Goal: Information Seeking & Learning: Compare options

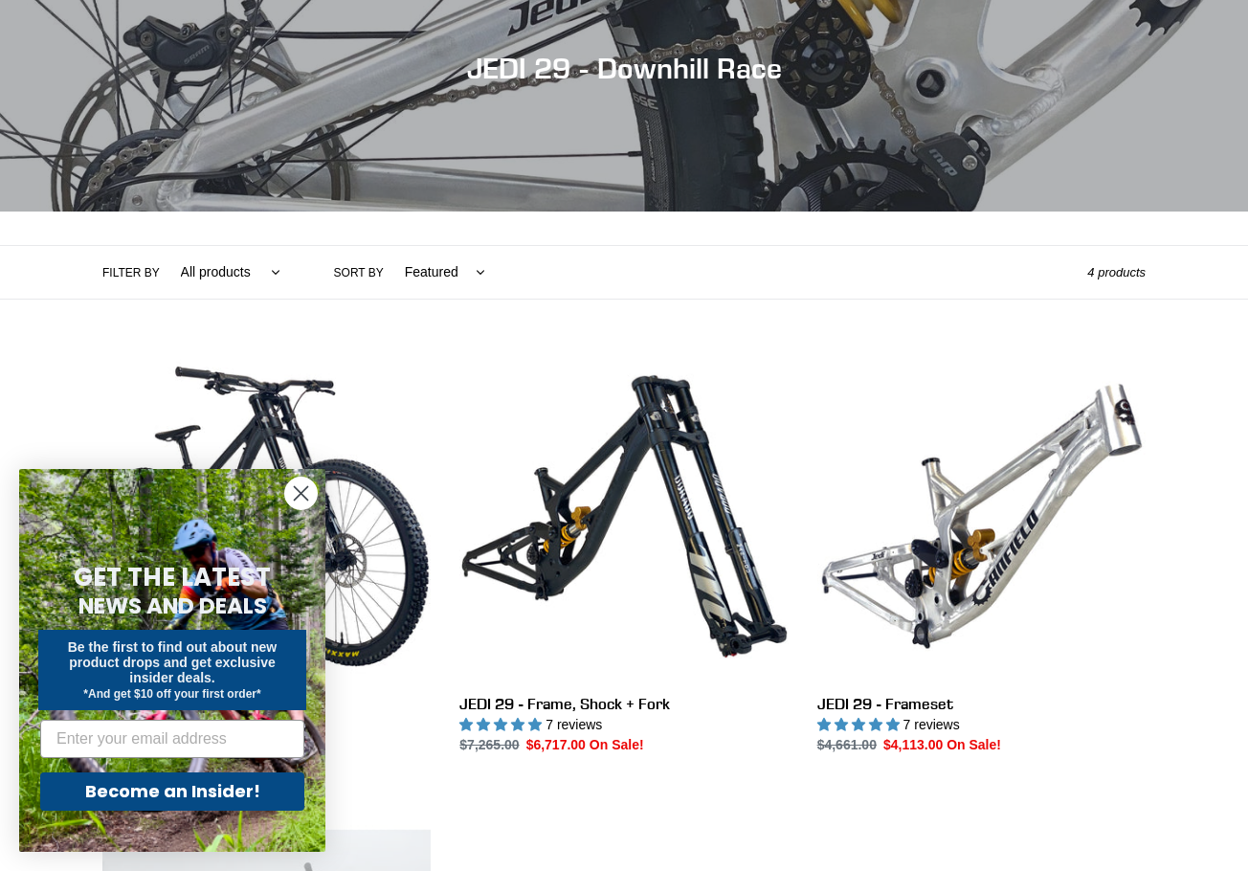
scroll to position [510, 0]
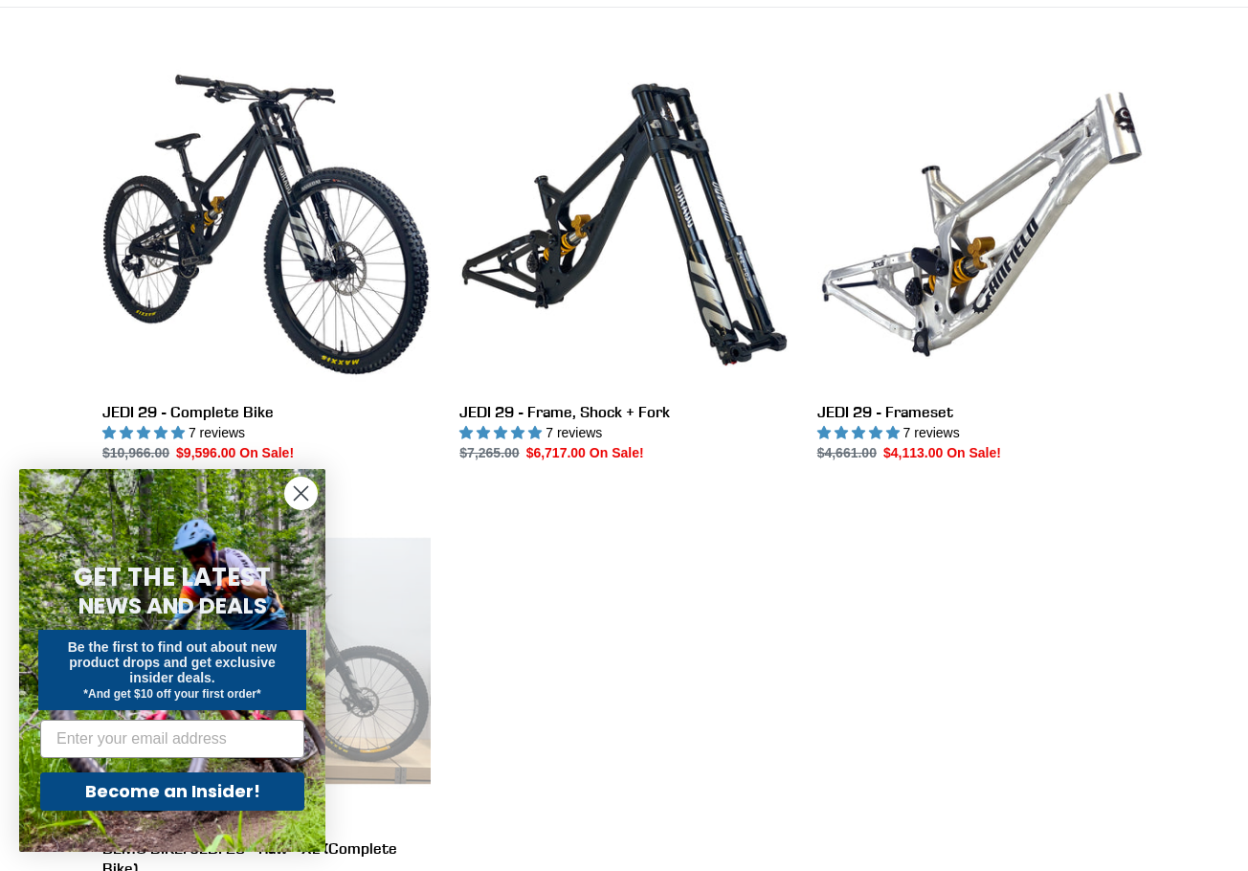
click at [299, 494] on circle "Close dialog" at bounding box center [301, 494] width 32 height 32
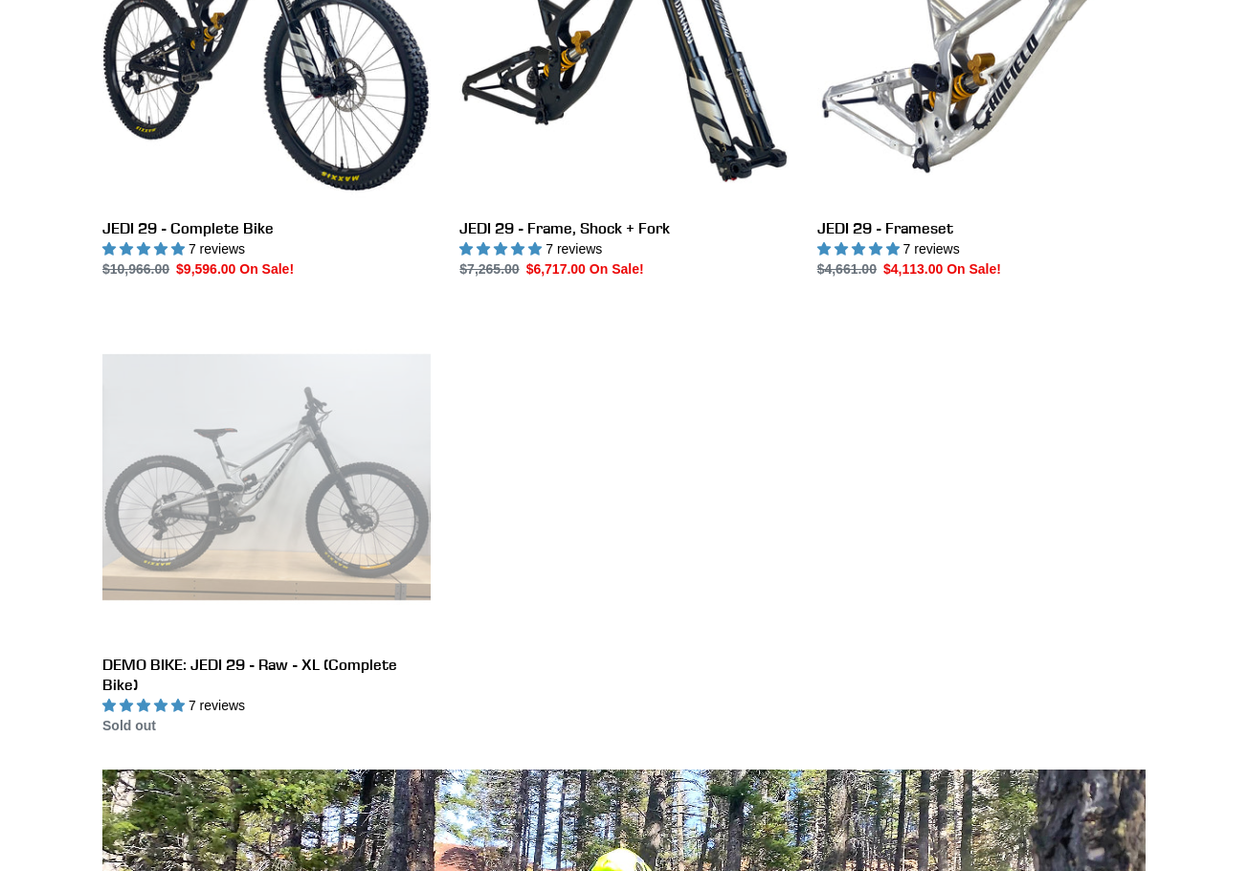
scroll to position [766, 0]
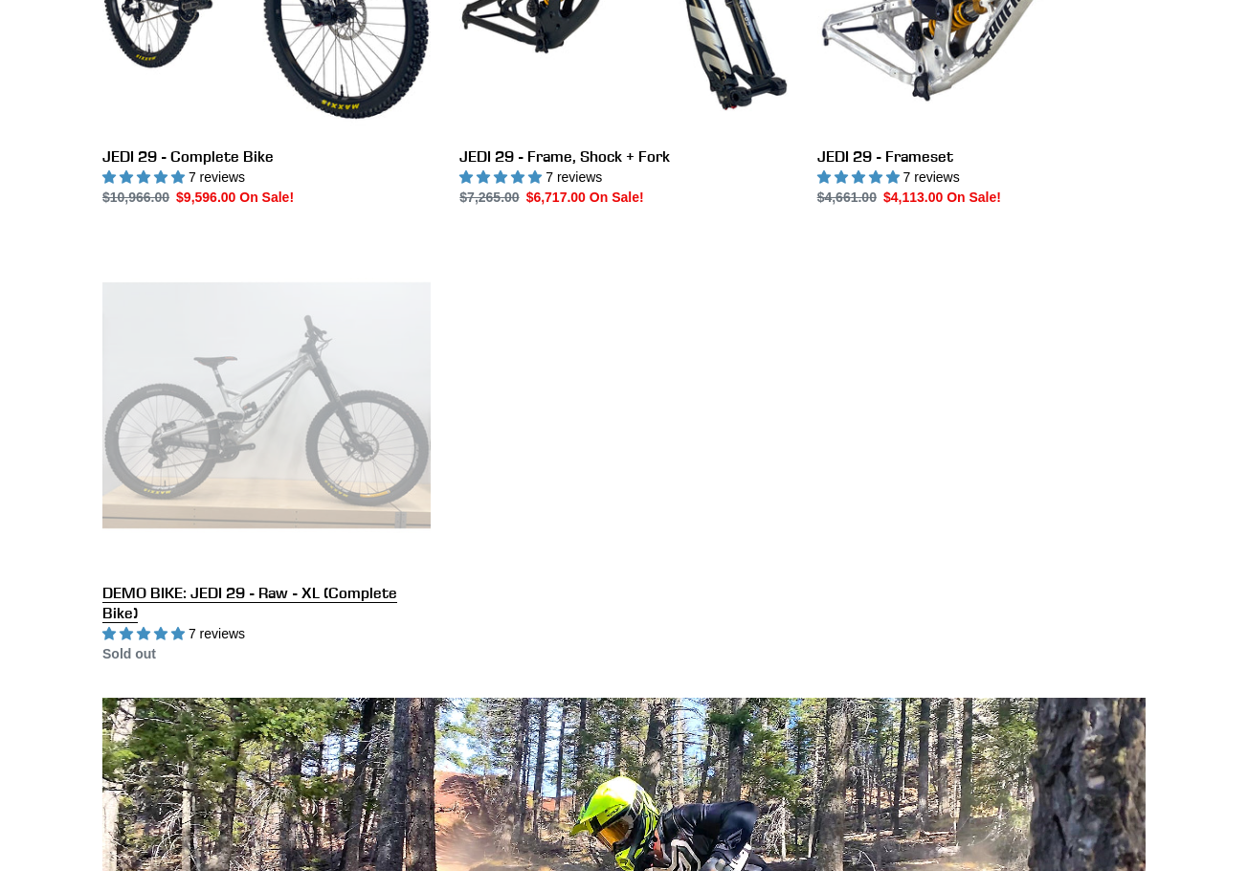
click at [357, 455] on link "DEMO BIKE: JEDI 29 - Raw - XL (Complete Bike)" at bounding box center [266, 452] width 328 height 423
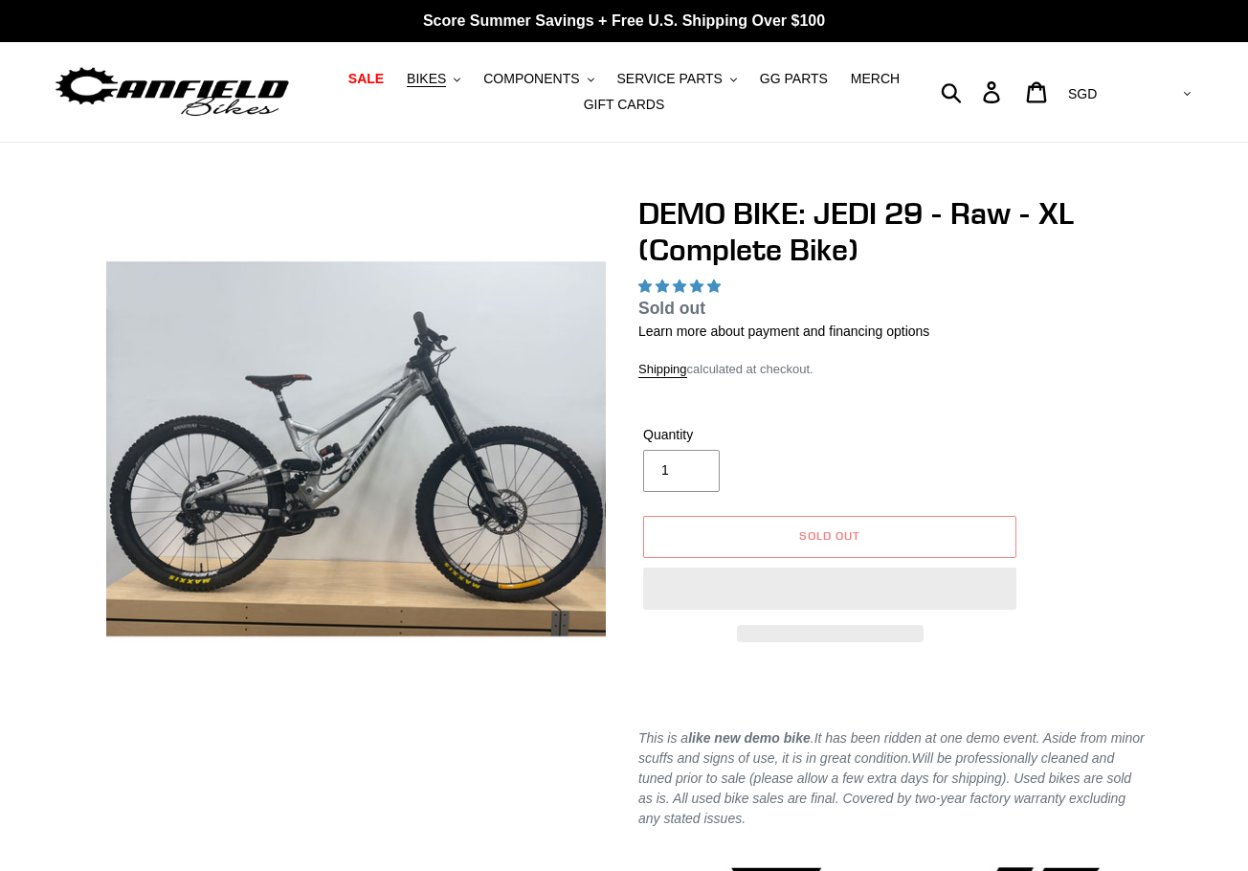
select select "highest-rating"
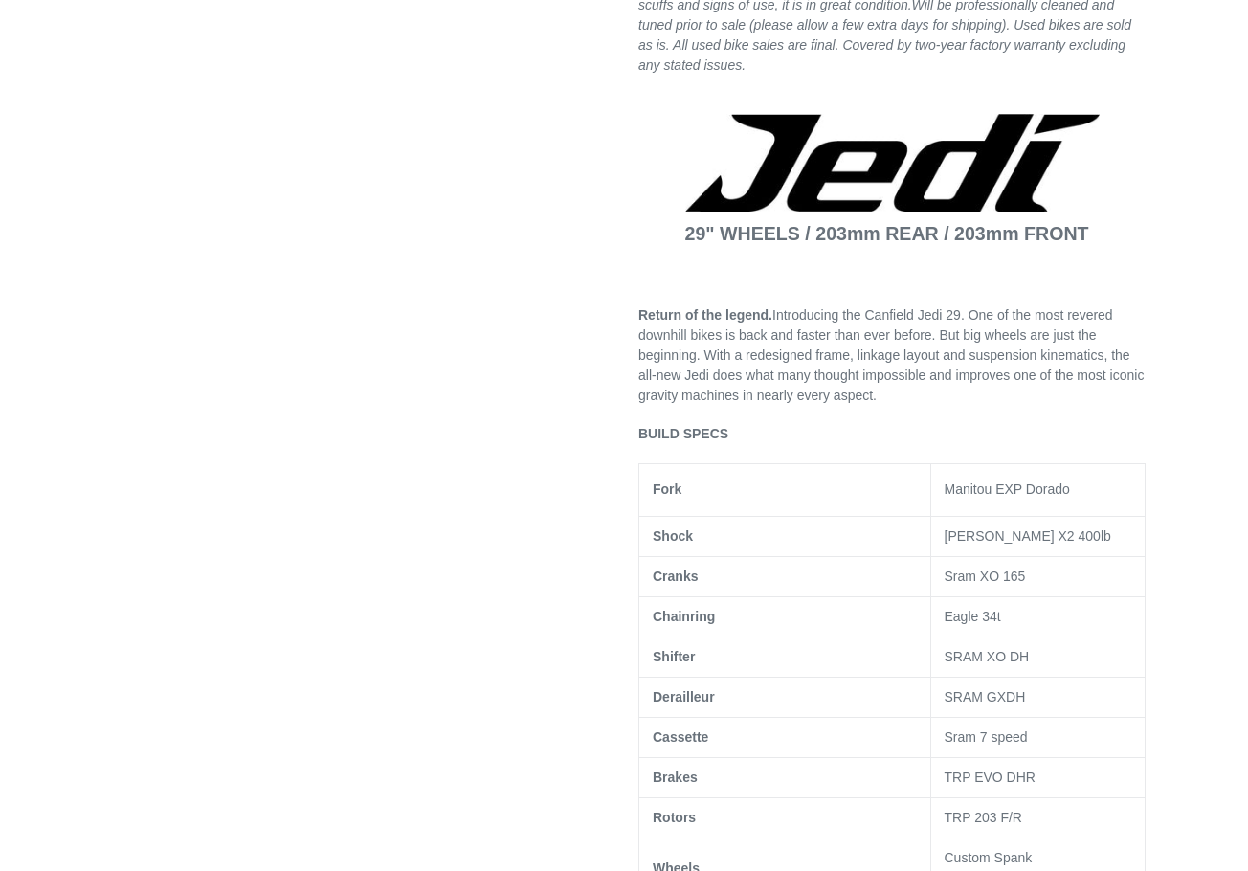
scroll to position [766, 0]
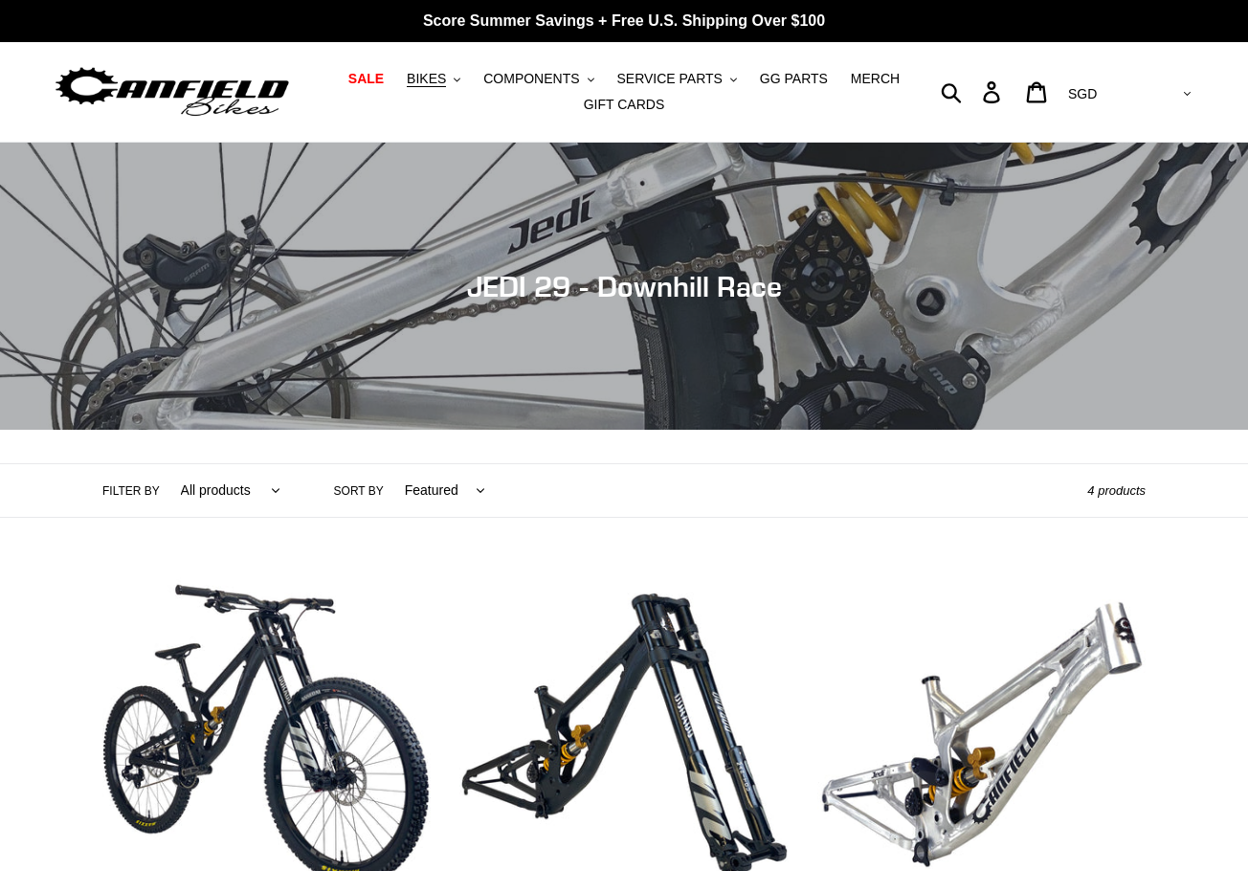
scroll to position [256, 0]
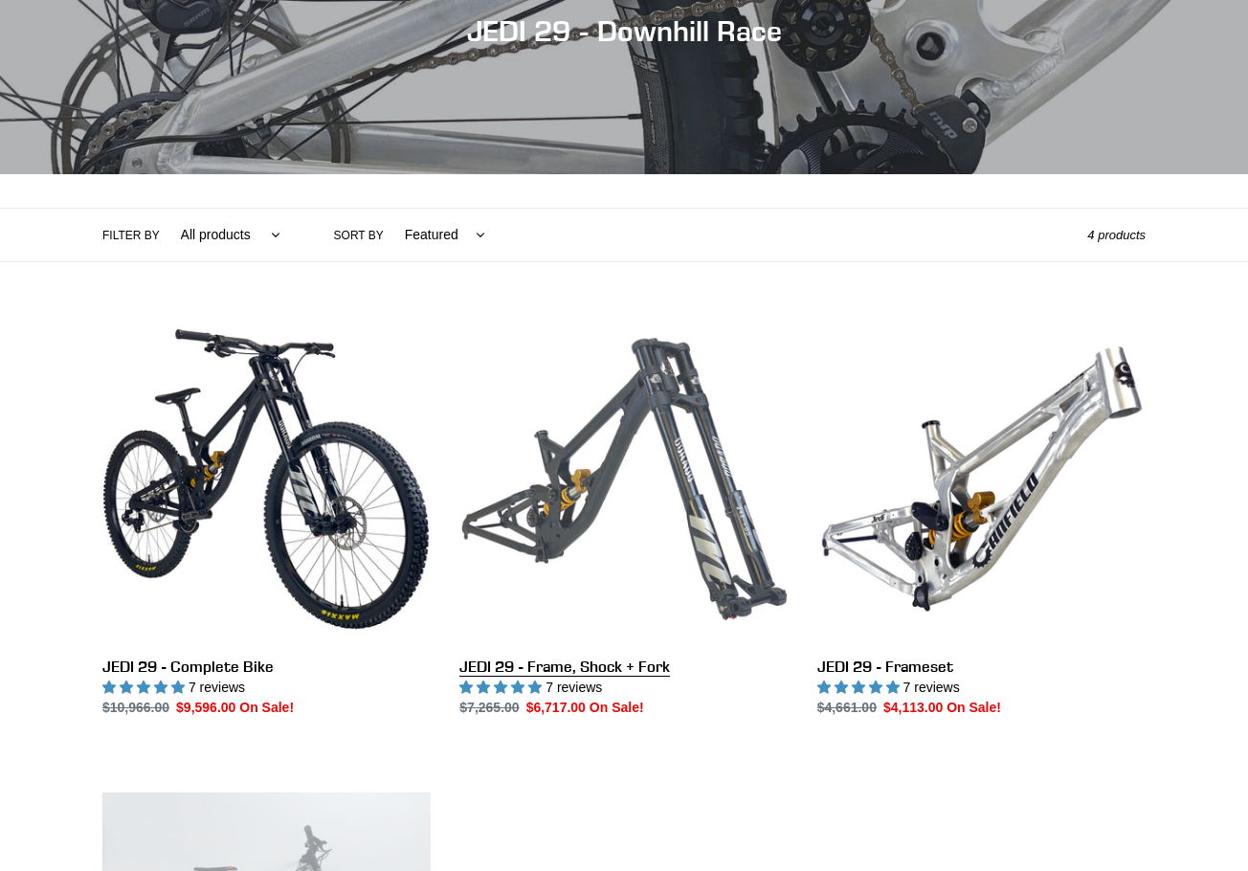
click at [609, 658] on link "JEDI 29 - Frame, Shock + Fork" at bounding box center [623, 516] width 328 height 403
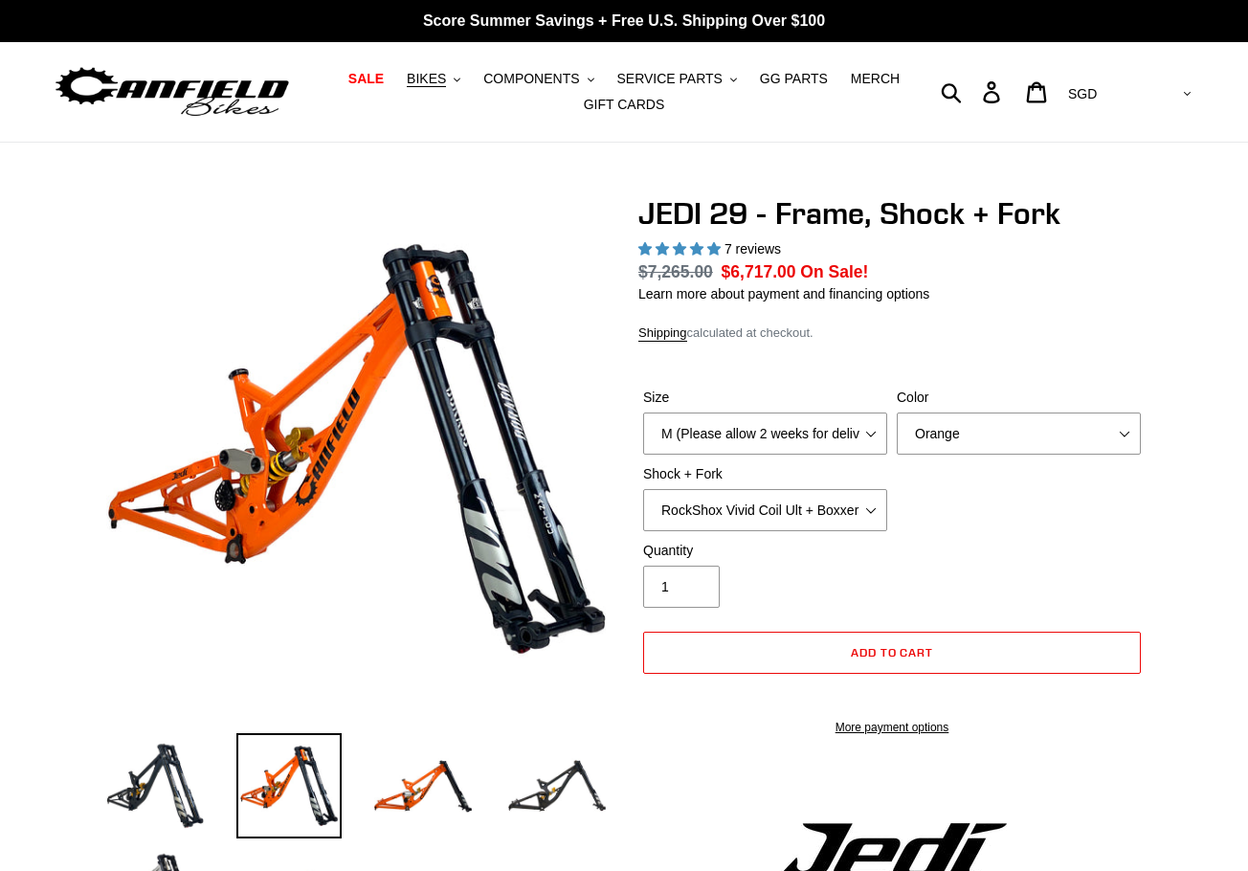
select select "highest-rating"
click at [833, 422] on select "M (Please allow 2 weeks for delivery) L (Please allow 2 weeks for delivery) XL" at bounding box center [765, 433] width 244 height 42
click at [830, 431] on select "M (Please allow 2 weeks for delivery) L (Please allow 2 weeks for delivery) XL" at bounding box center [765, 433] width 244 height 42
click at [963, 433] on select "Orange Stealth Black Raw" at bounding box center [1019, 433] width 244 height 42
click at [897, 412] on select "Orange Stealth Black Raw" at bounding box center [1019, 433] width 244 height 42
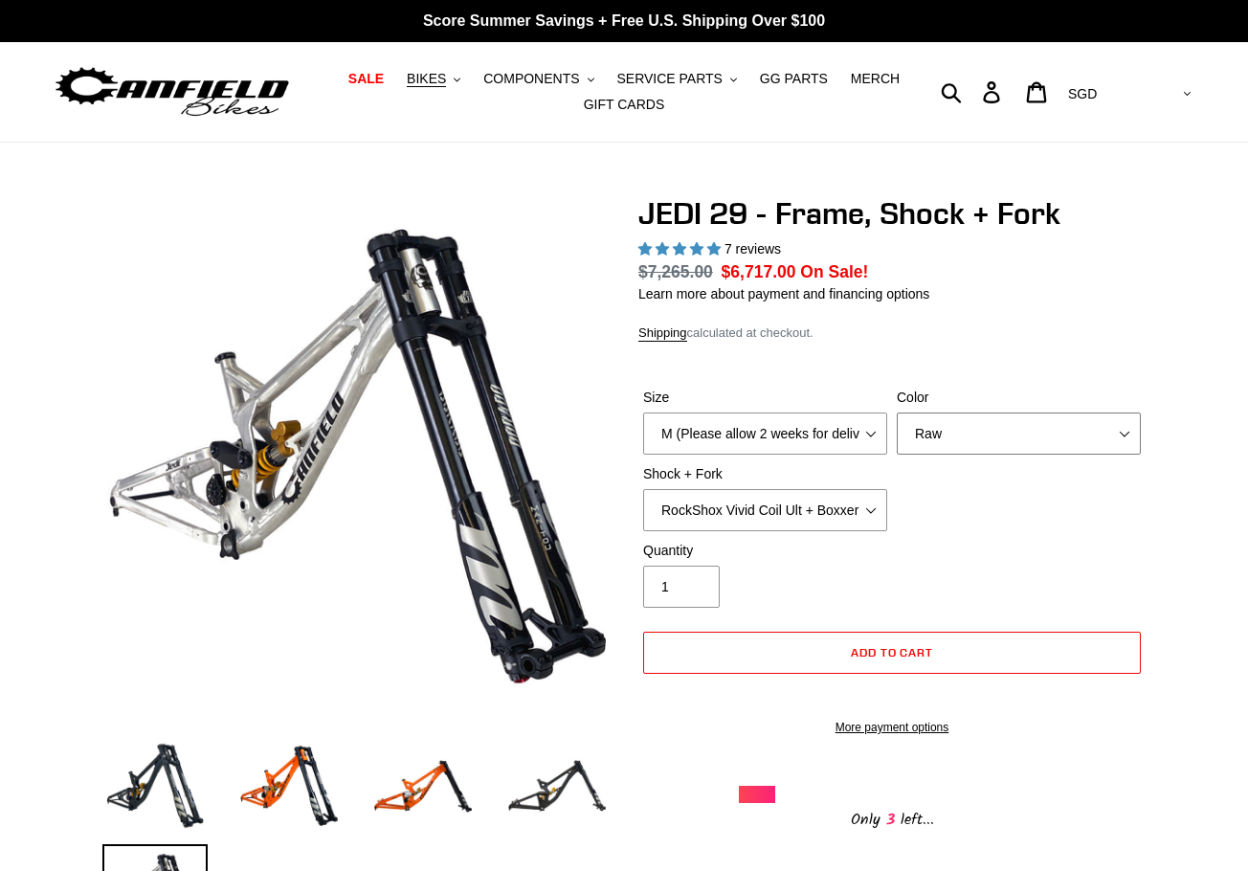
click at [947, 422] on select "Orange Stealth Black Raw" at bounding box center [1019, 433] width 244 height 42
select select "Orange"
click at [897, 412] on select "Orange Stealth Black Raw" at bounding box center [1019, 433] width 244 height 42
click at [863, 503] on select "RockShox Vivid Coil Ult + Boxxer RC2 C3 Ult Fox DHX2 250x75 + Fox 40 Float Grip…" at bounding box center [765, 510] width 244 height 42
click at [643, 489] on select "RockShox Vivid Coil Ult + Boxxer RC2 C3 Ult Fox DHX2 250x75 + Fox 40 Float Grip…" at bounding box center [765, 510] width 244 height 42
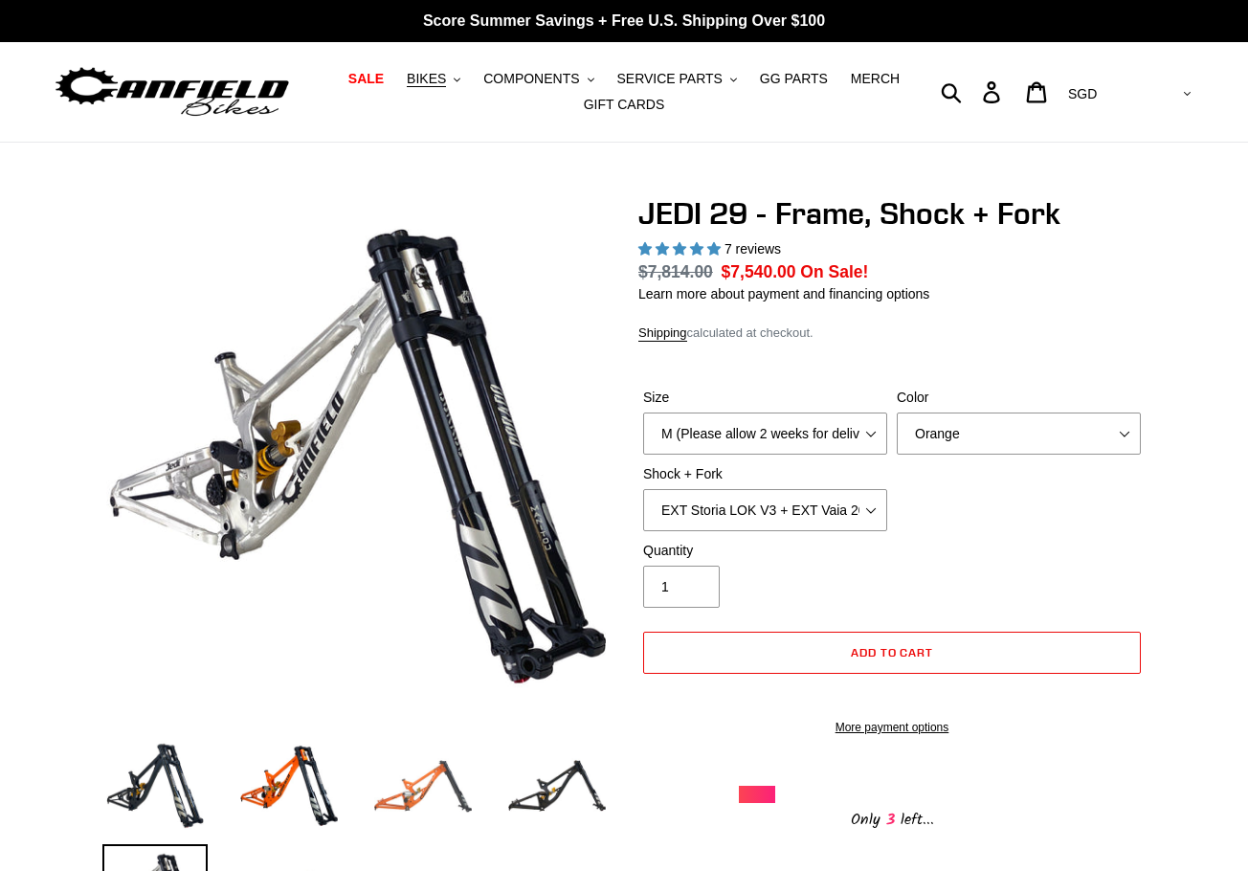
click at [411, 778] on img at bounding box center [422, 785] width 105 height 105
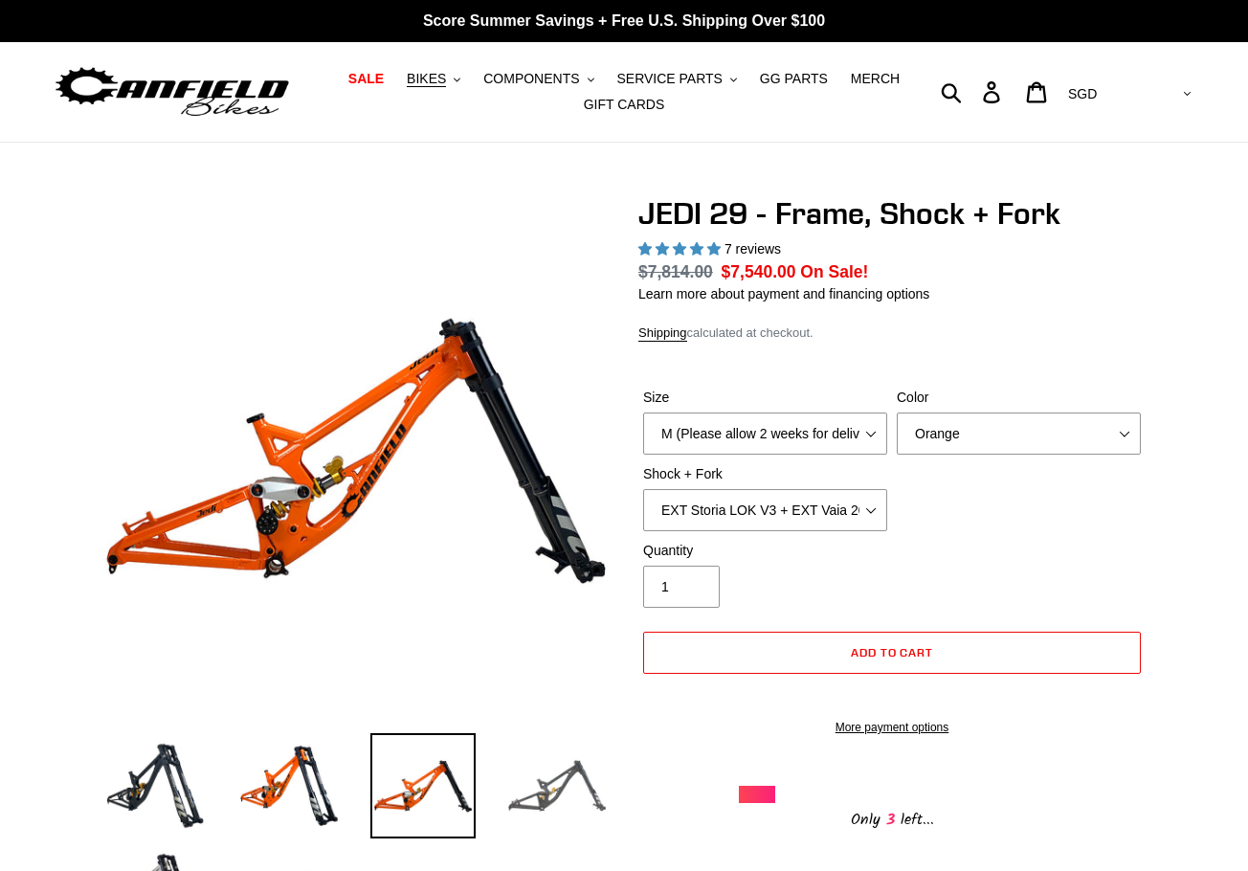
click at [517, 785] on img at bounding box center [556, 785] width 105 height 105
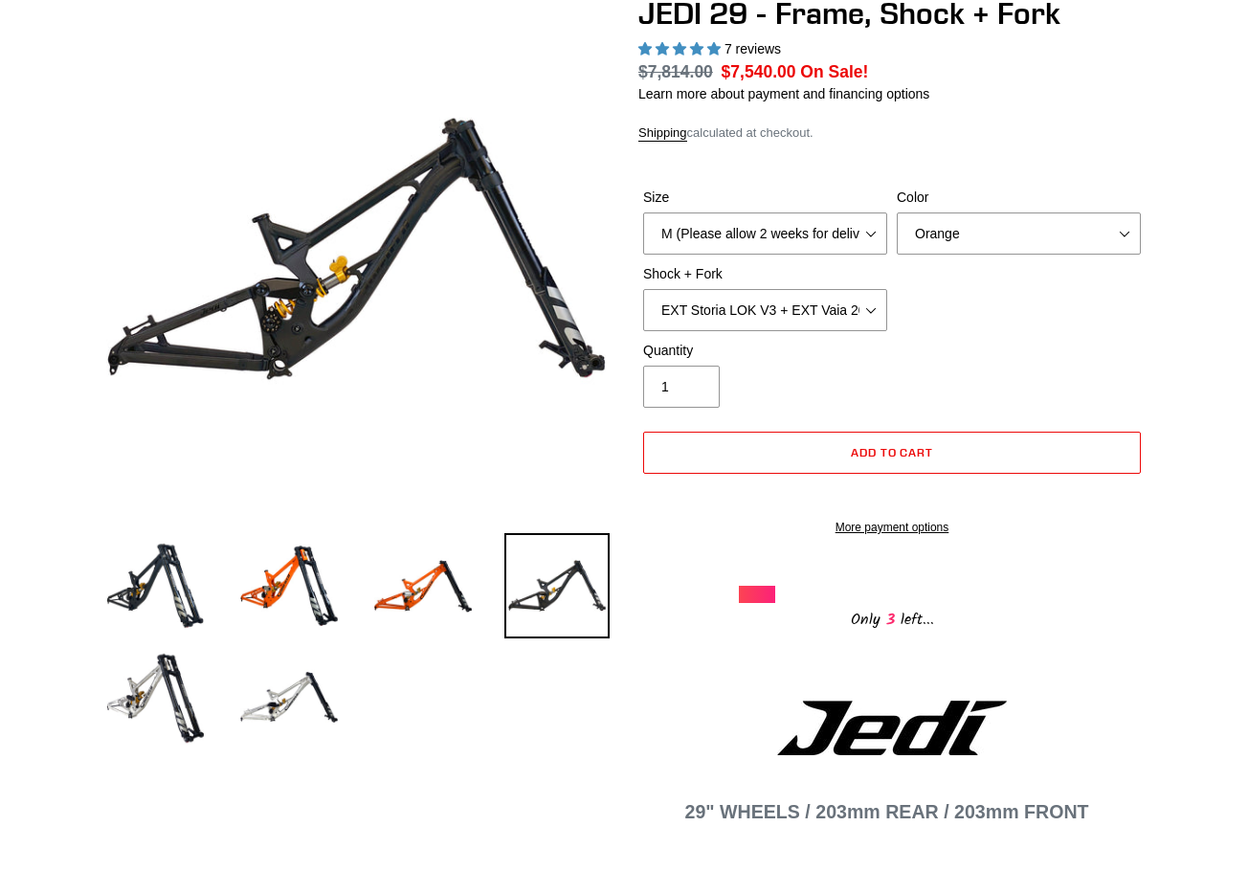
scroll to position [256, 0]
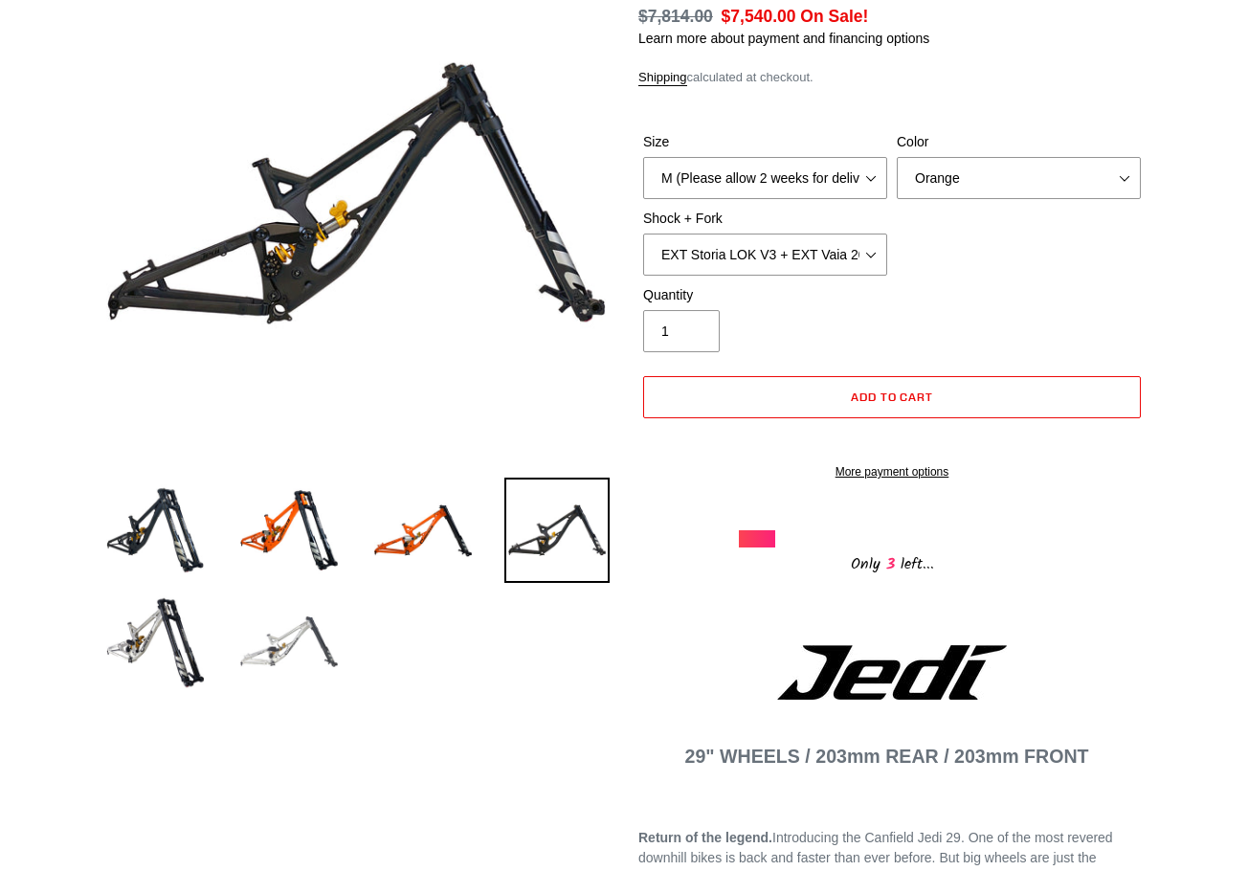
click at [311, 634] on img at bounding box center [288, 641] width 105 height 105
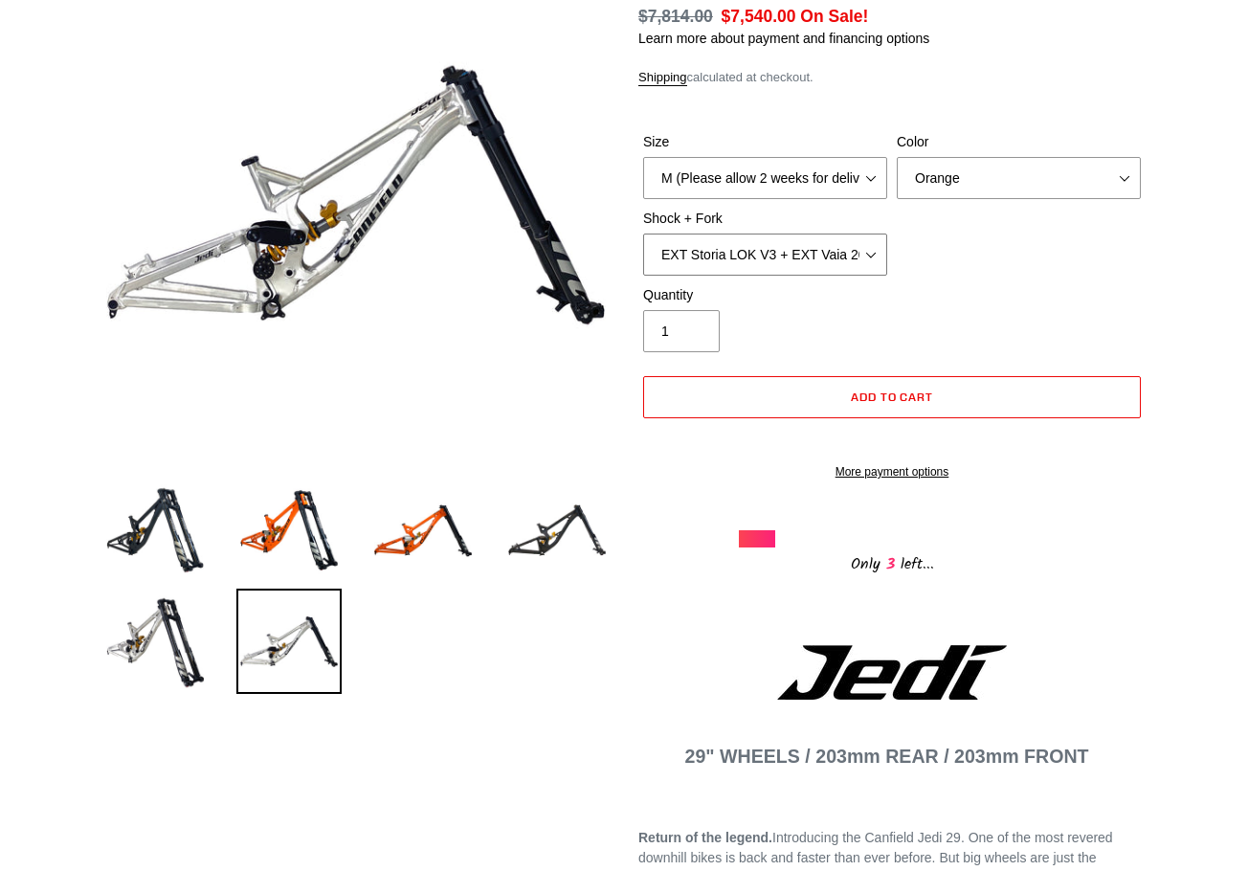
click at [830, 243] on select "RockShox Vivid Coil Ult + Boxxer RC2 C3 Ult Fox DHX2 250x75 + Fox 40 Float Grip…" at bounding box center [765, 255] width 244 height 42
click at [643, 234] on select "RockShox Vivid Coil Ult + Boxxer RC2 C3 Ult Fox DHX2 250x75 + Fox 40 Float Grip…" at bounding box center [765, 255] width 244 height 42
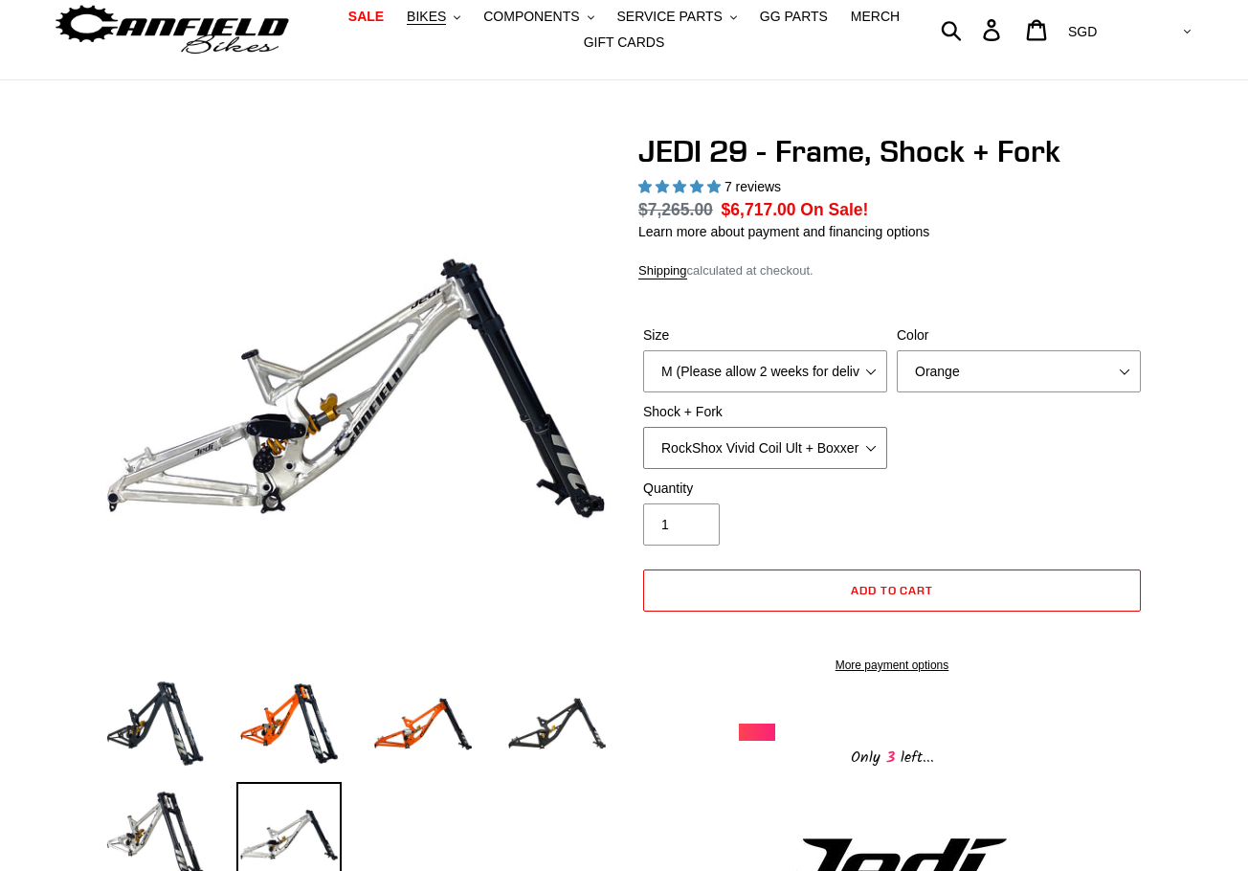
scroll to position [0, 0]
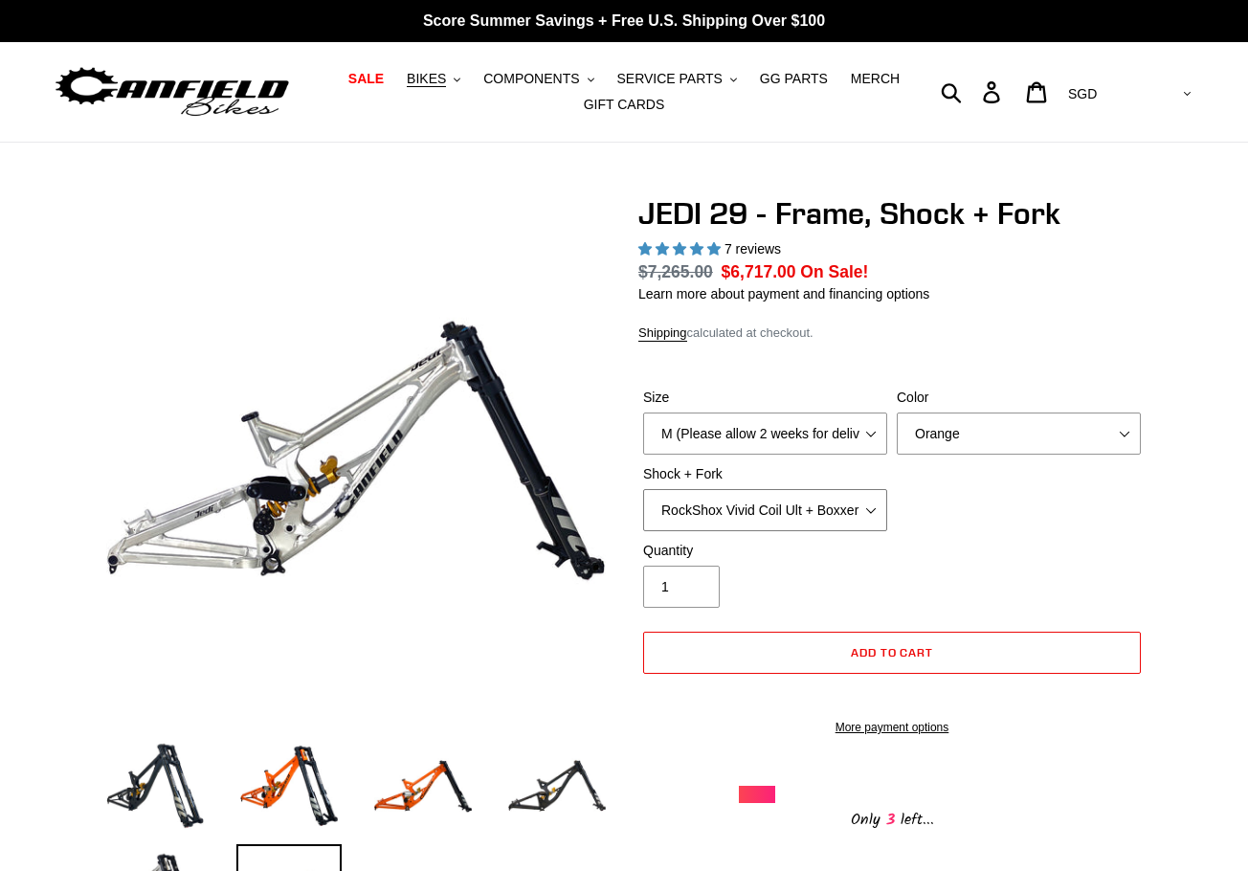
click at [813, 497] on select "RockShox Vivid Coil Ult + Boxxer RC2 C3 Ult Fox DHX2 250x75 + Fox 40 Float Grip…" at bounding box center [765, 510] width 244 height 42
click at [643, 489] on select "RockShox Vivid Coil Ult + Boxxer RC2 C3 Ult Fox DHX2 250x75 + Fox 40 Float Grip…" at bounding box center [765, 510] width 244 height 42
click at [761, 501] on select "RockShox Vivid Coil Ult + Boxxer RC2 C3 Ult Fox DHX2 250x75 + Fox 40 Float Grip…" at bounding box center [765, 510] width 244 height 42
click at [643, 489] on select "RockShox Vivid Coil Ult + Boxxer RC2 C3 Ult Fox DHX2 250x75 + Fox 40 Float Grip…" at bounding box center [765, 510] width 244 height 42
click at [776, 505] on select "RockShox Vivid Coil Ult + Boxxer RC2 C3 Ult Fox DHX2 250x75 + Fox 40 Float Grip…" at bounding box center [765, 510] width 244 height 42
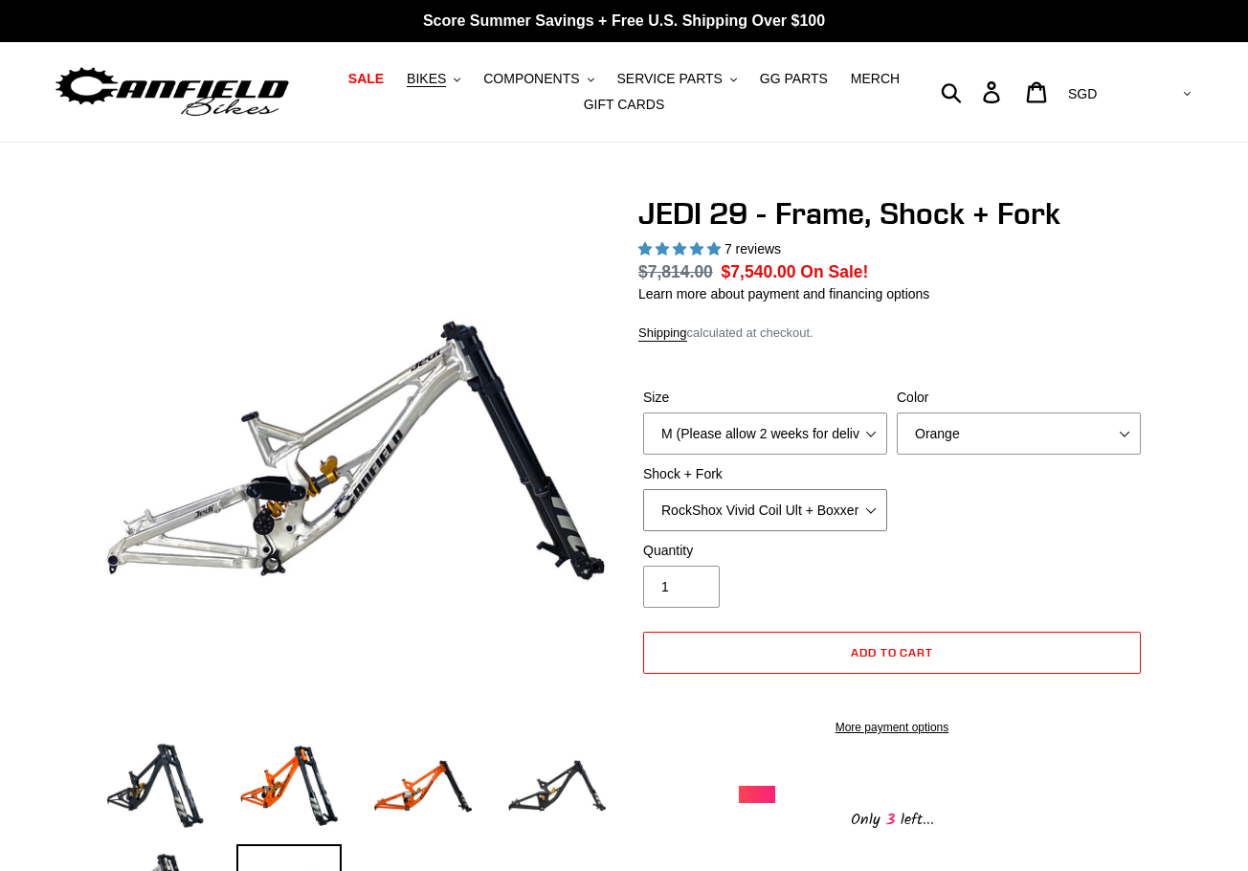
click at [643, 489] on select "RockShox Vivid Coil Ult + Boxxer RC2 C3 Ult Fox DHX2 250x75 + Fox 40 Float Grip…" at bounding box center [765, 510] width 244 height 42
click at [752, 514] on select "RockShox Vivid Coil Ult + Boxxer RC2 C3 Ult Fox DHX2 250x75 + Fox 40 Float Grip…" at bounding box center [765, 510] width 244 height 42
select select "Fox DHX2 250x75 + Fox 40 Float Grip2"
click at [643, 489] on select "RockShox Vivid Coil Ult + Boxxer RC2 C3 Ult Fox DHX2 250x75 + Fox 40 Float Grip…" at bounding box center [765, 510] width 244 height 42
click at [446, 79] on span "BIKES" at bounding box center [426, 79] width 39 height 16
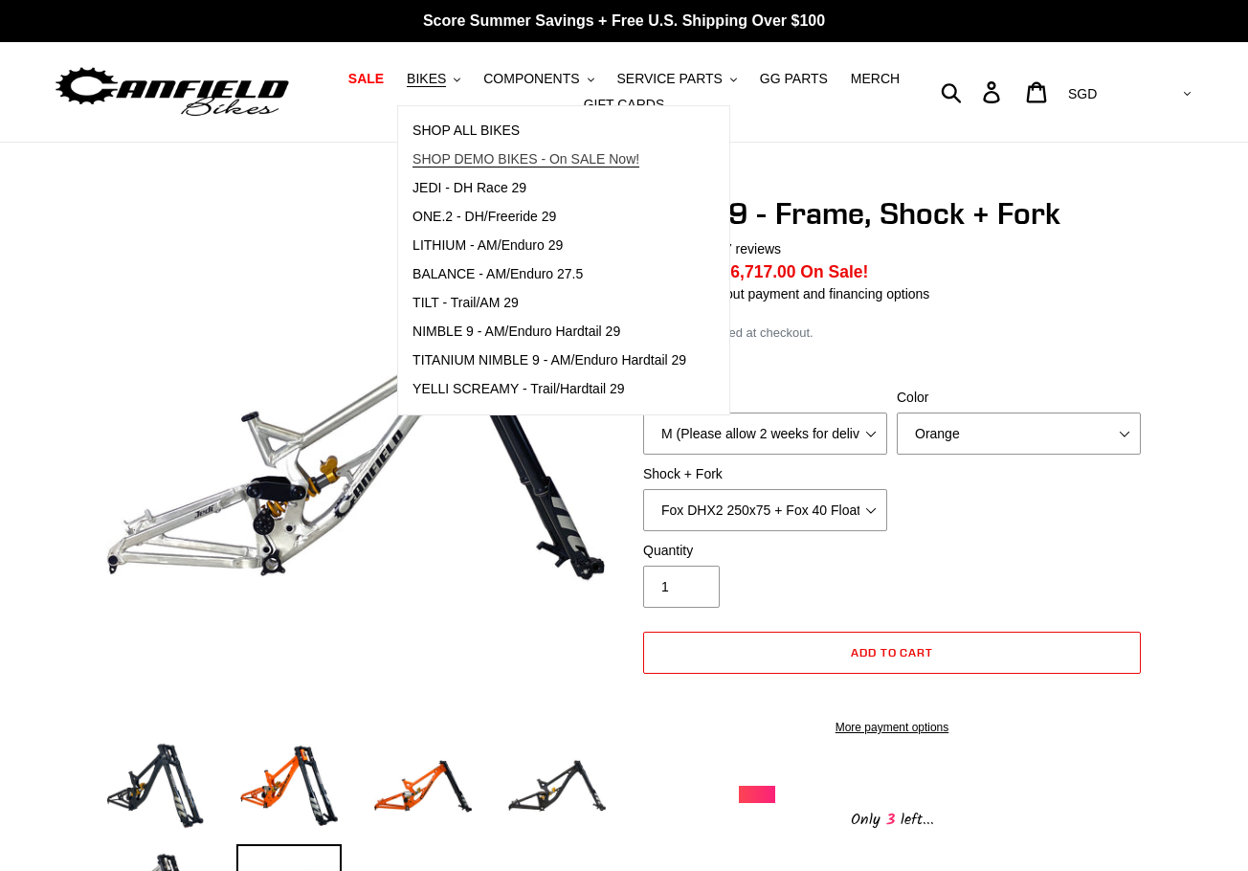
click at [499, 157] on span "SHOP DEMO BIKES - On SALE Now!" at bounding box center [525, 159] width 227 height 16
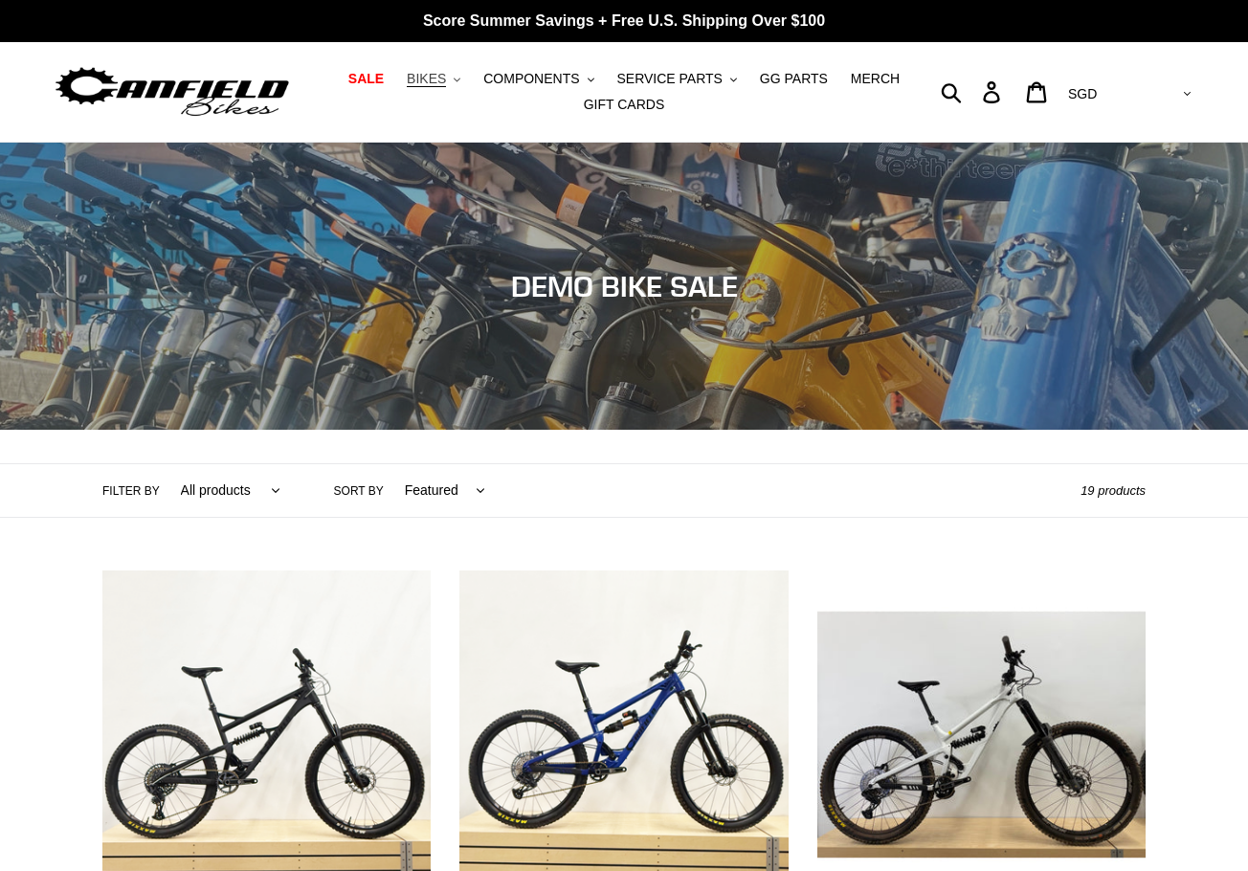
click at [446, 78] on span "BIKES" at bounding box center [426, 79] width 39 height 16
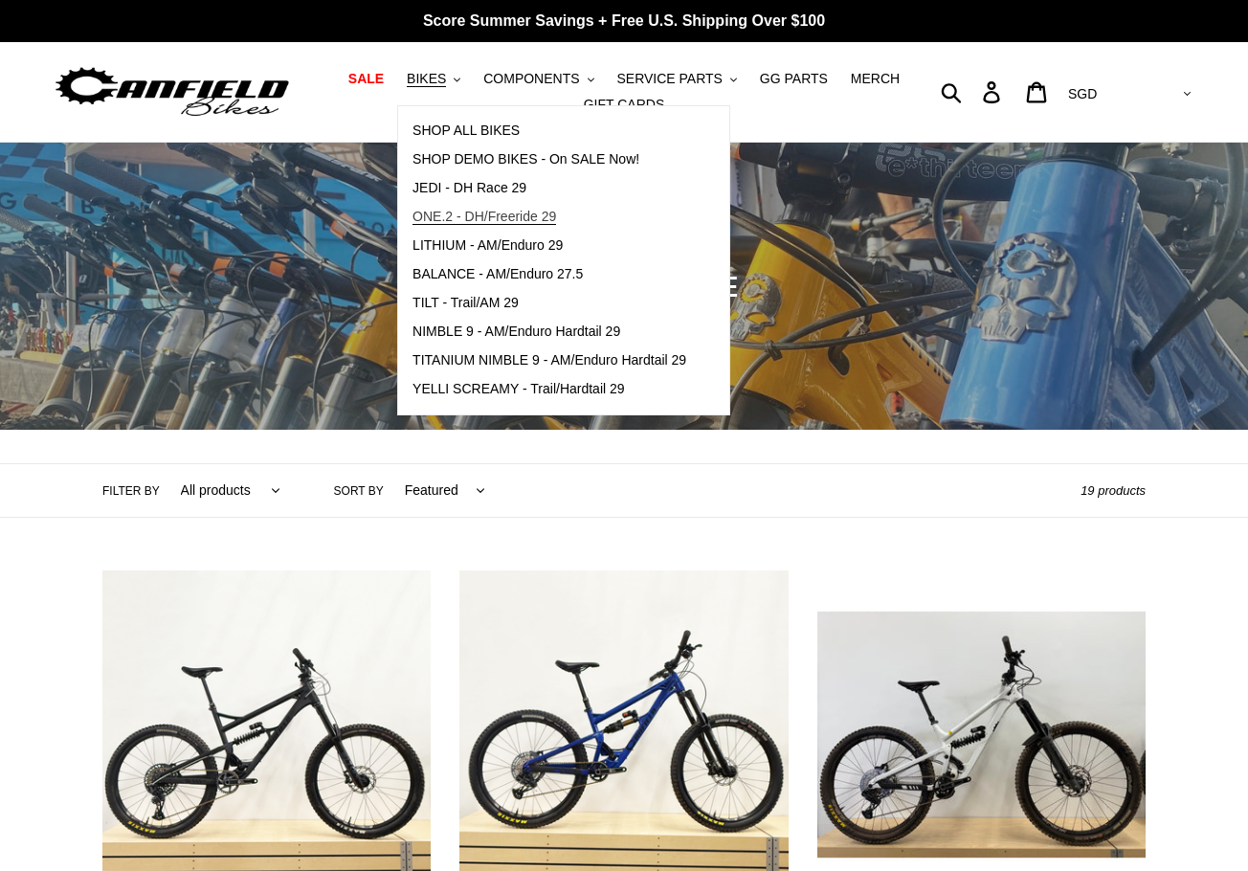
click at [461, 220] on span "ONE.2 - DH/Freeride 29" at bounding box center [484, 217] width 144 height 16
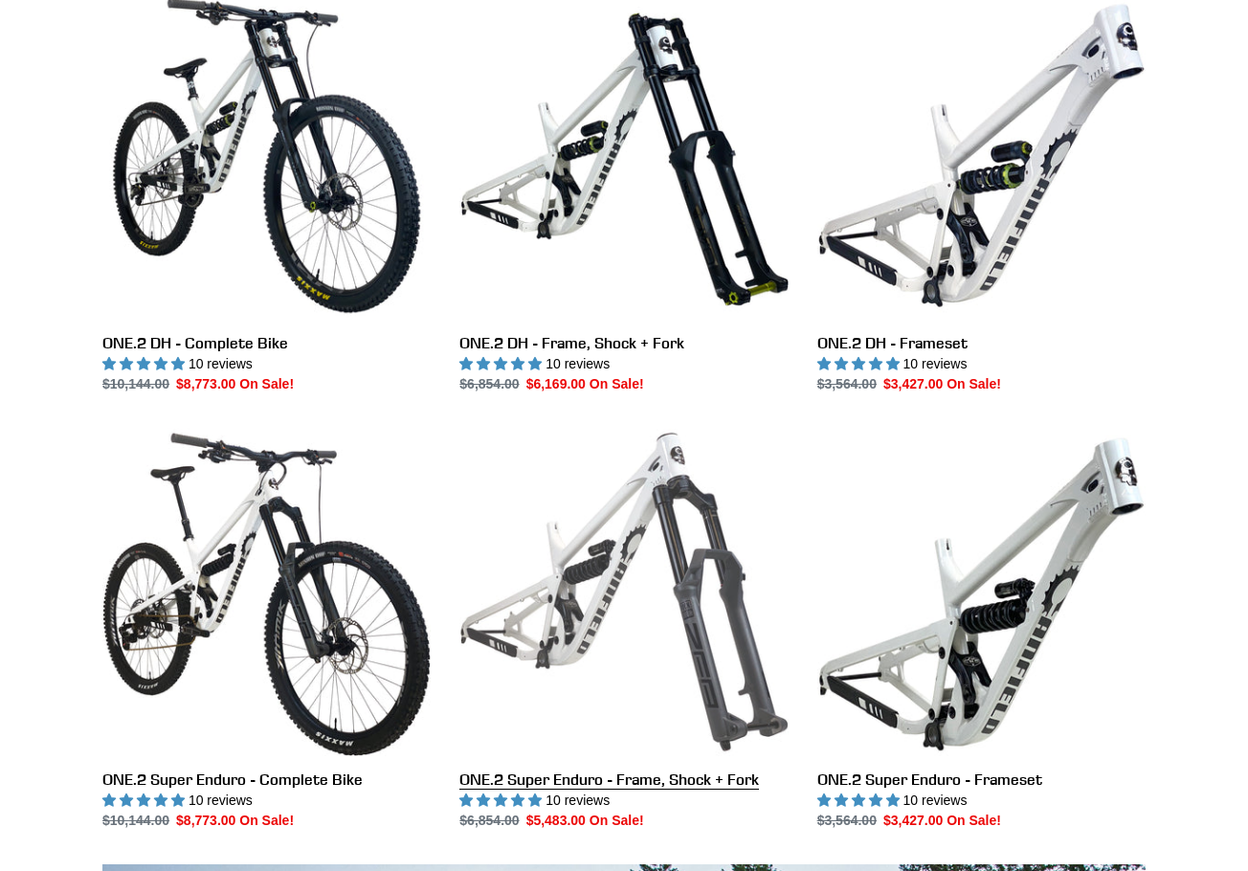
scroll to position [510, 0]
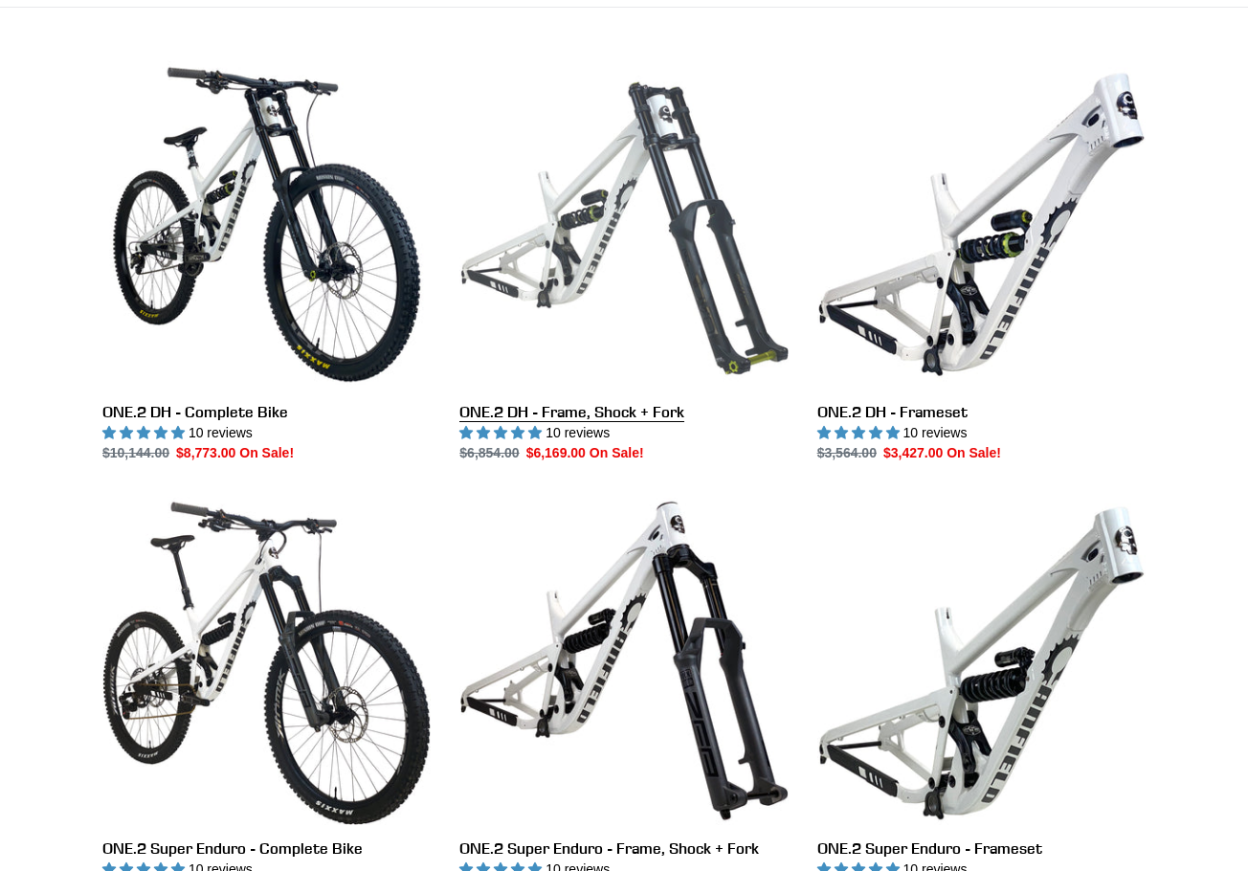
click at [585, 250] on link "ONE.2 DH - Frame, Shock + Fork" at bounding box center [623, 261] width 328 height 403
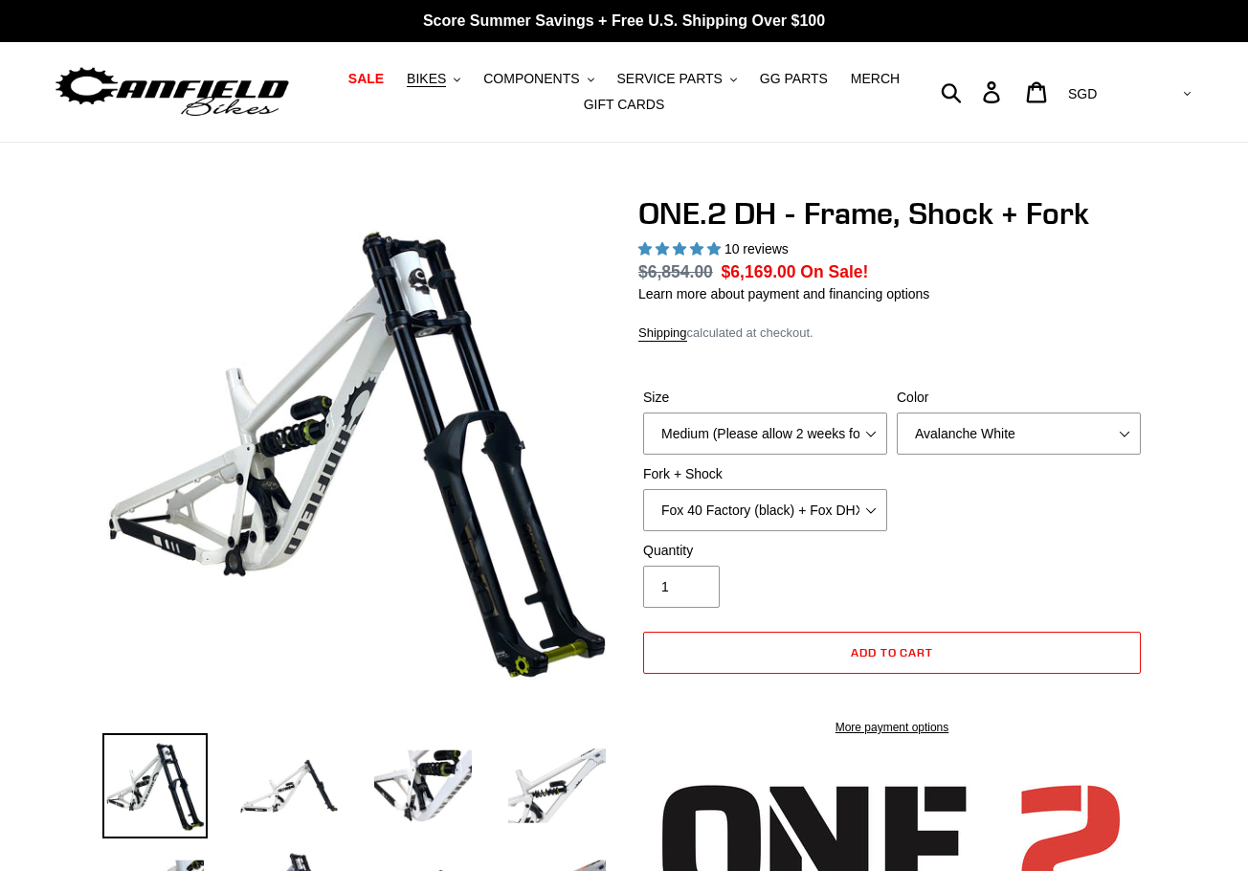
select select "highest-rating"
click at [798, 503] on select "Fox 40 Factory (black) + Fox DHX2 250x75 Fox 40 Factory (orange) + Fox DHX2 250…" at bounding box center [765, 510] width 244 height 42
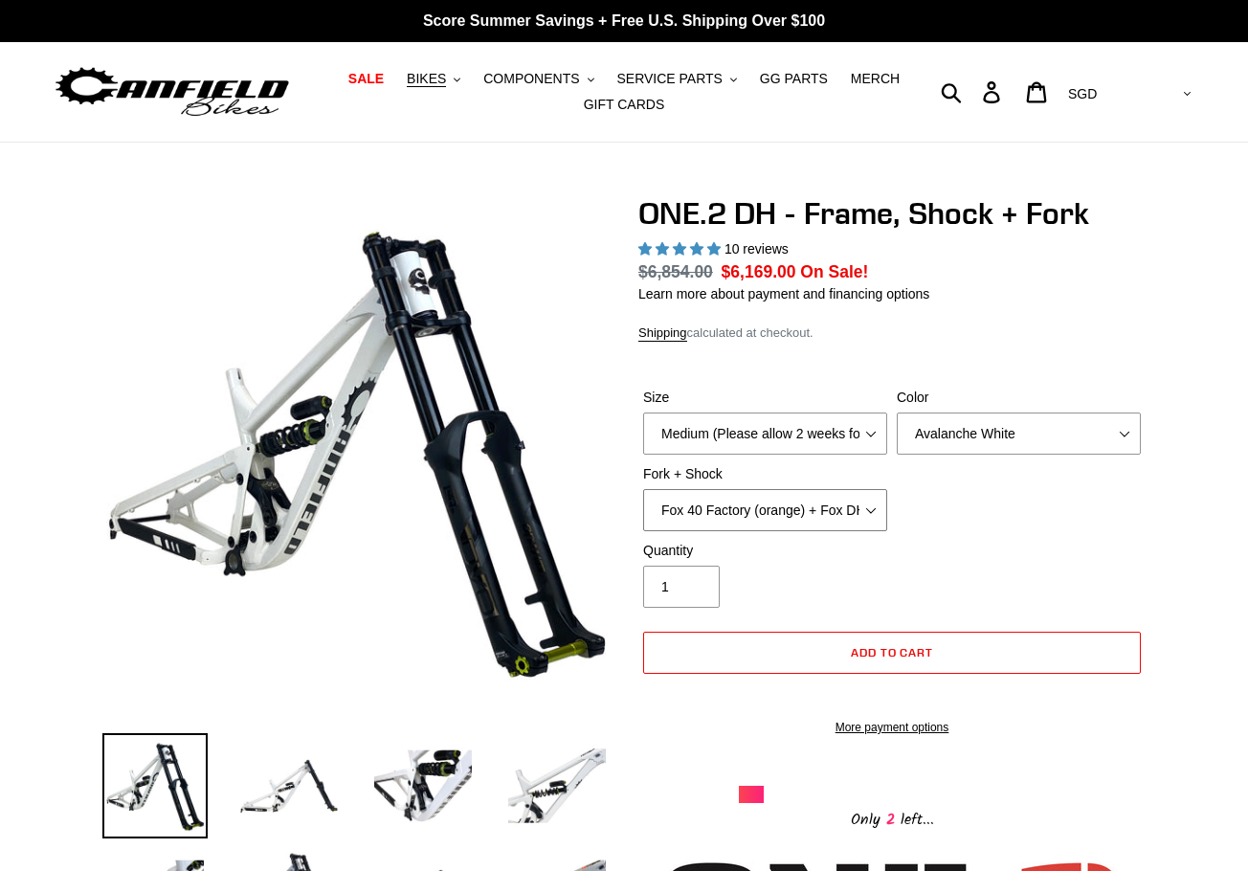
click at [643, 489] on select "Fox 40 Factory (black) + Fox DHX2 250x75 Fox 40 Factory (orange) + Fox DHX2 250…" at bounding box center [765, 510] width 244 height 42
click at [732, 495] on select "Fox 40 Factory (black) + Fox DHX2 250x75 Fox 40 Factory (orange) + Fox DHX2 250…" at bounding box center [765, 510] width 244 height 42
click at [643, 489] on select "Fox 40 Factory (black) + Fox DHX2 250x75 Fox 40 Factory (orange) + Fox DHX2 250…" at bounding box center [765, 510] width 244 height 42
click at [755, 499] on select "Fox 40 Factory (black) + Fox DHX2 250x75 Fox 40 Factory (orange) + Fox DHX2 250…" at bounding box center [765, 510] width 244 height 42
select select "Fox 40 Factory (orange) + Fox DHX2 250x75"
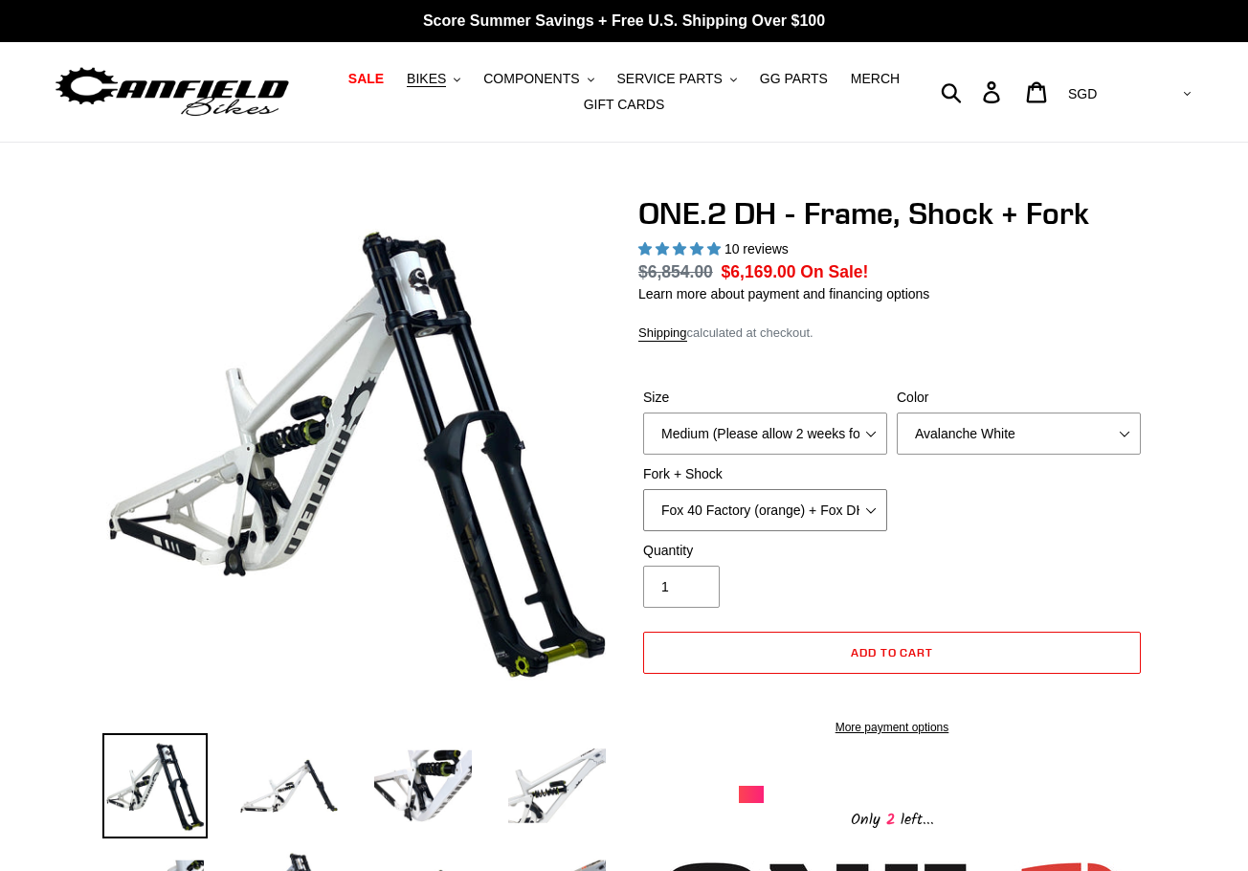
click at [643, 489] on select "Fox 40 Factory (black) + Fox DHX2 250x75 Fox 40 Factory (orange) + Fox DHX2 250…" at bounding box center [765, 510] width 244 height 42
click at [956, 430] on select "Avalanche White Bentonite Grey" at bounding box center [1019, 433] width 244 height 42
select select "Bentonite Grey"
click at [897, 412] on select "Avalanche White Bentonite Grey" at bounding box center [1019, 433] width 244 height 42
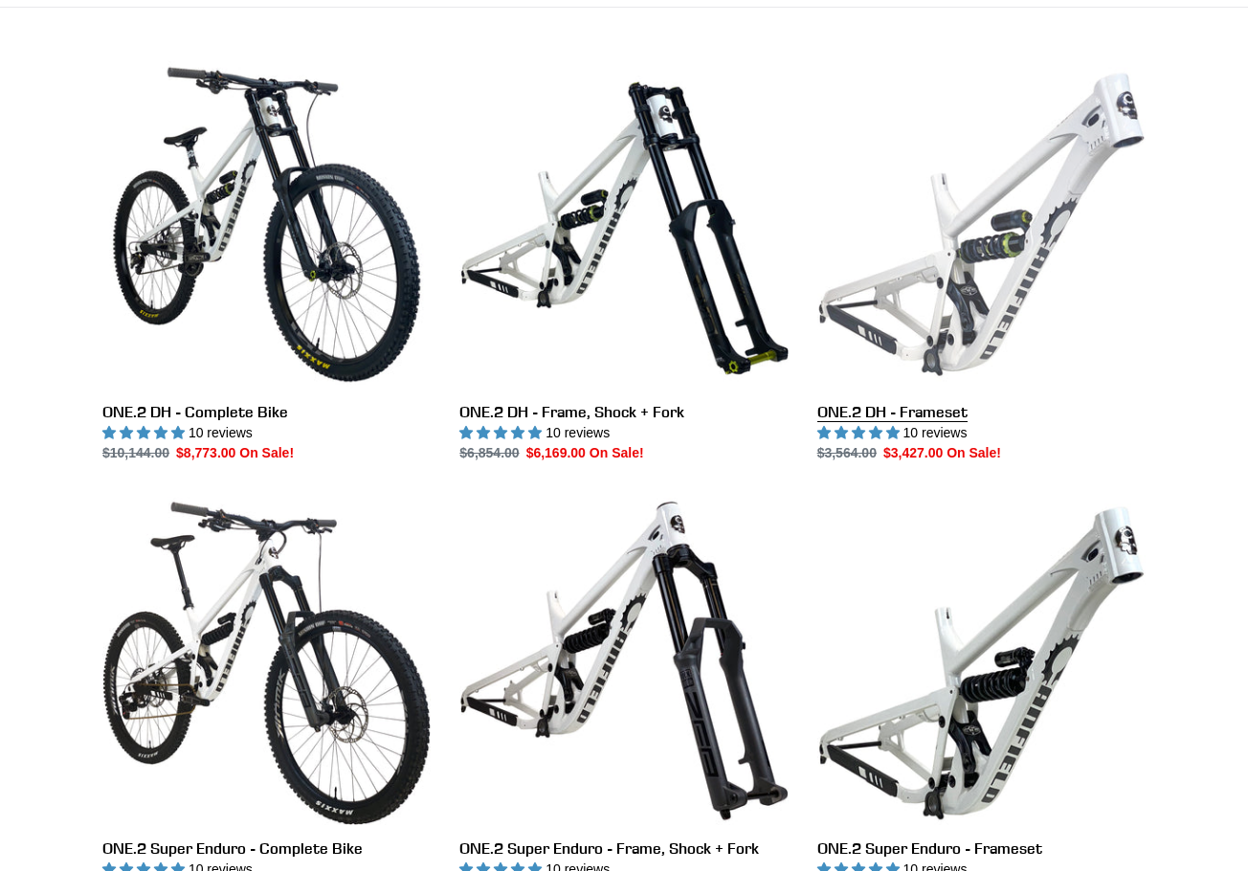
click at [994, 337] on link "ONE.2 DH - Frameset" at bounding box center [981, 261] width 328 height 403
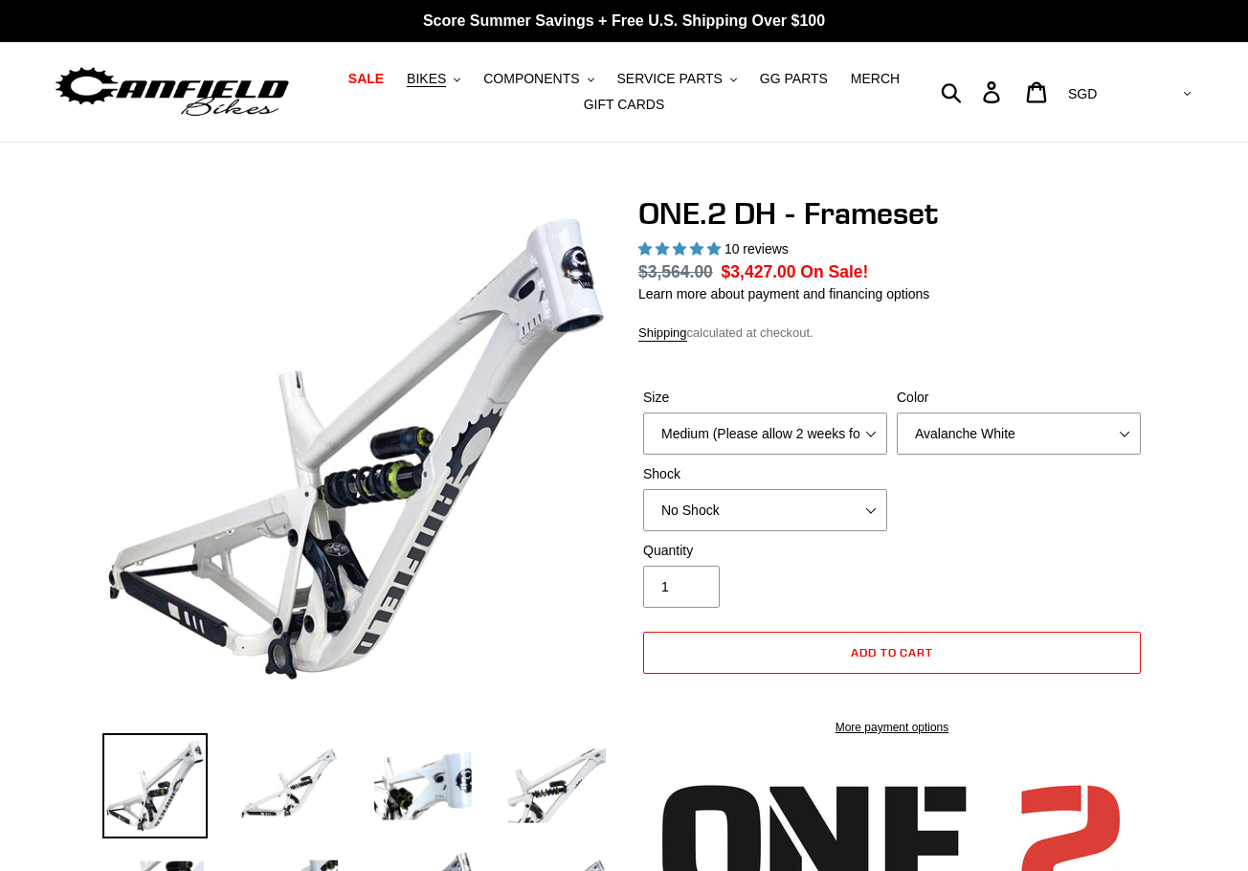
select select "highest-rating"
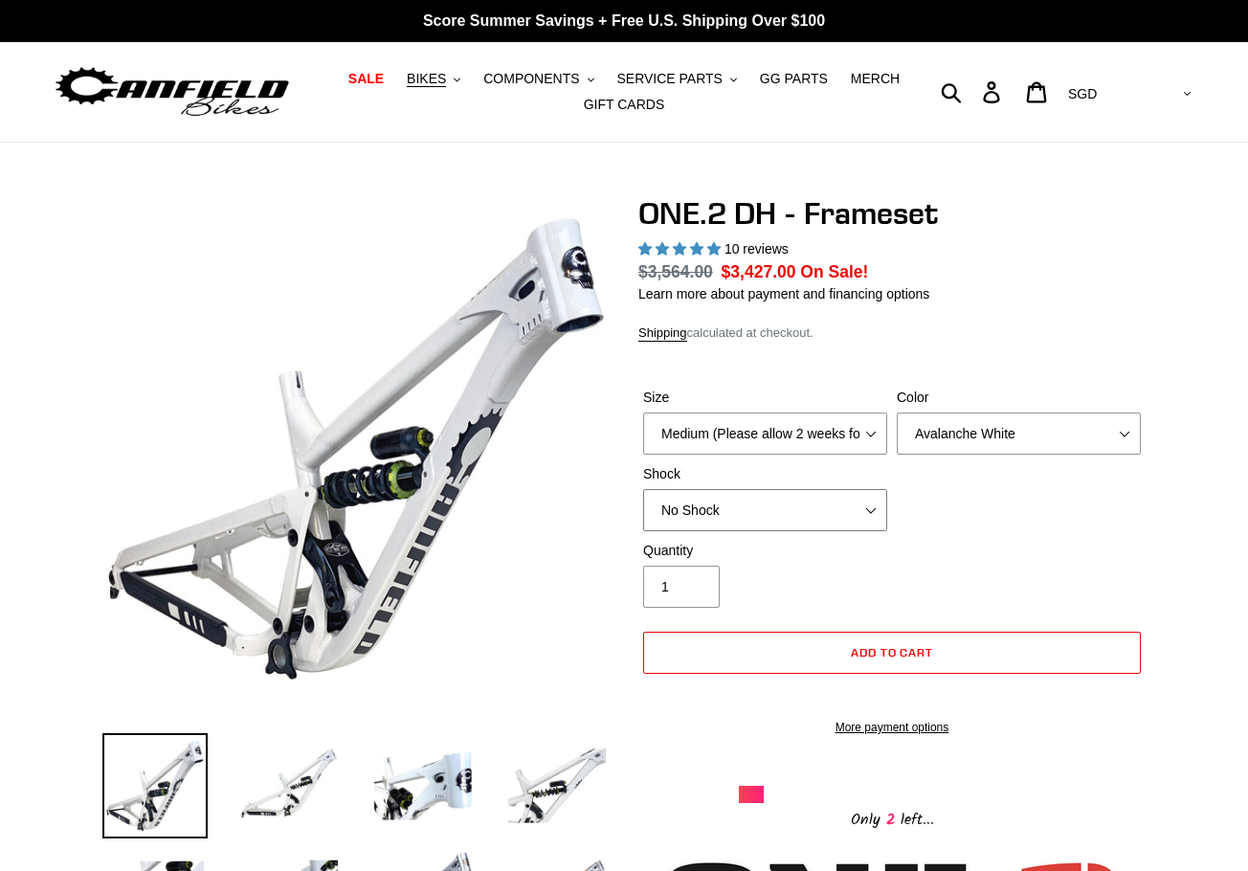
click at [840, 503] on select "No Shock Fox DHX2 Coil RockShox Vivid Coil EXT Storia LOK V3 (Custom Order)" at bounding box center [765, 510] width 244 height 42
click at [643, 489] on select "No Shock Fox DHX2 Coil RockShox Vivid Coil EXT Storia LOK V3 (Custom Order)" at bounding box center [765, 510] width 244 height 42
click at [803, 492] on select "No Shock Fox DHX2 Coil RockShox Vivid Coil EXT Storia LOK V3 (Custom Order)" at bounding box center [765, 510] width 244 height 42
click at [643, 489] on select "No Shock Fox DHX2 Coil RockShox Vivid Coil EXT Storia LOK V3 (Custom Order)" at bounding box center [765, 510] width 244 height 42
click at [786, 503] on select "No Shock Fox DHX2 Coil RockShox Vivid Coil EXT Storia LOK V3 (Custom Order)" at bounding box center [765, 510] width 244 height 42
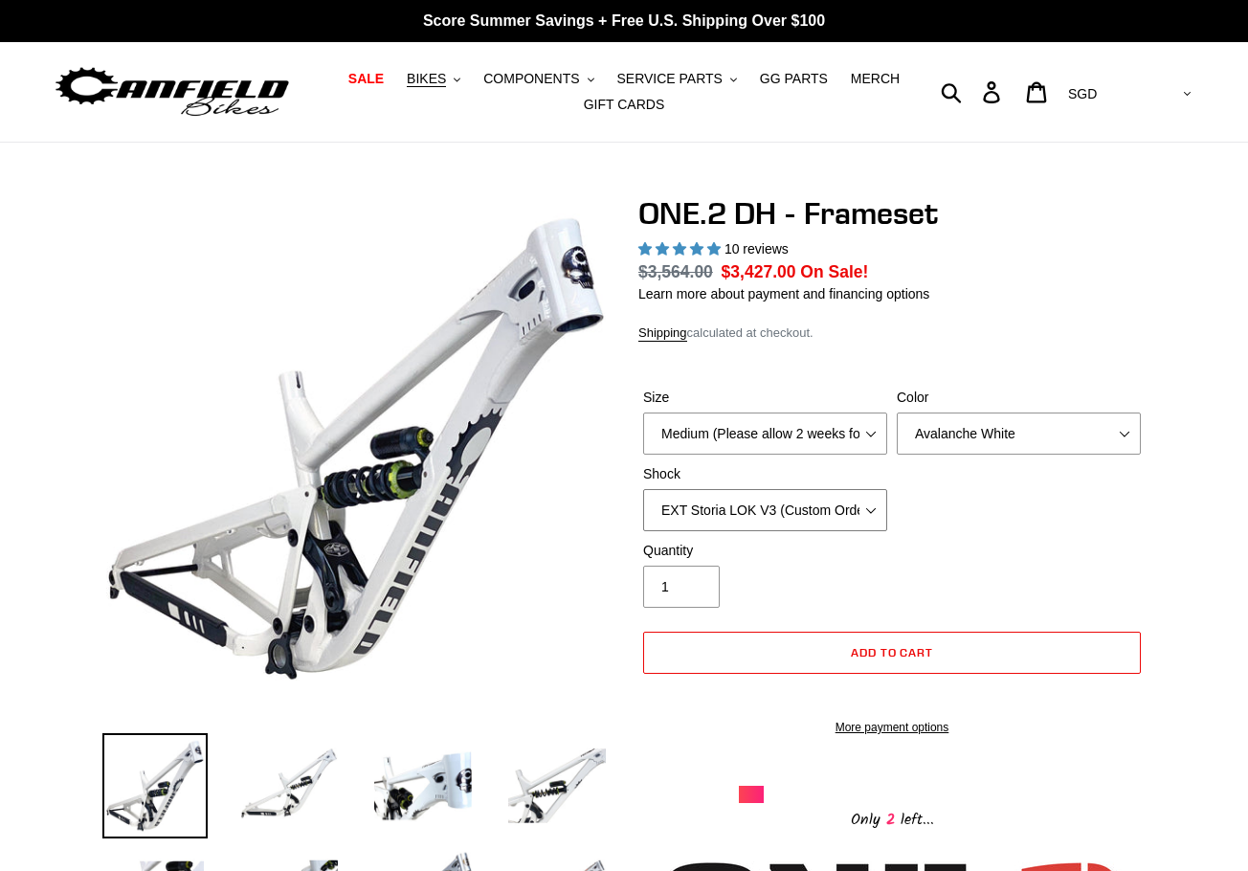
click at [643, 489] on select "No Shock Fox DHX2 Coil RockShox Vivid Coil EXT Storia LOK V3 (Custom Order)" at bounding box center [765, 510] width 244 height 42
click at [787, 509] on select "No Shock Fox DHX2 Coil RockShox Vivid Coil EXT Storia LOK V3 (Custom Order)" at bounding box center [765, 510] width 244 height 42
click at [643, 489] on select "No Shock Fox DHX2 Coil RockShox Vivid Coil EXT Storia LOK V3 (Custom Order)" at bounding box center [765, 510] width 244 height 42
click at [776, 507] on select "No Shock Fox DHX2 Coil RockShox Vivid Coil EXT Storia LOK V3 (Custom Order)" at bounding box center [765, 510] width 244 height 42
click at [643, 489] on select "No Shock Fox DHX2 Coil RockShox Vivid Coil EXT Storia LOK V3 (Custom Order)" at bounding box center [765, 510] width 244 height 42
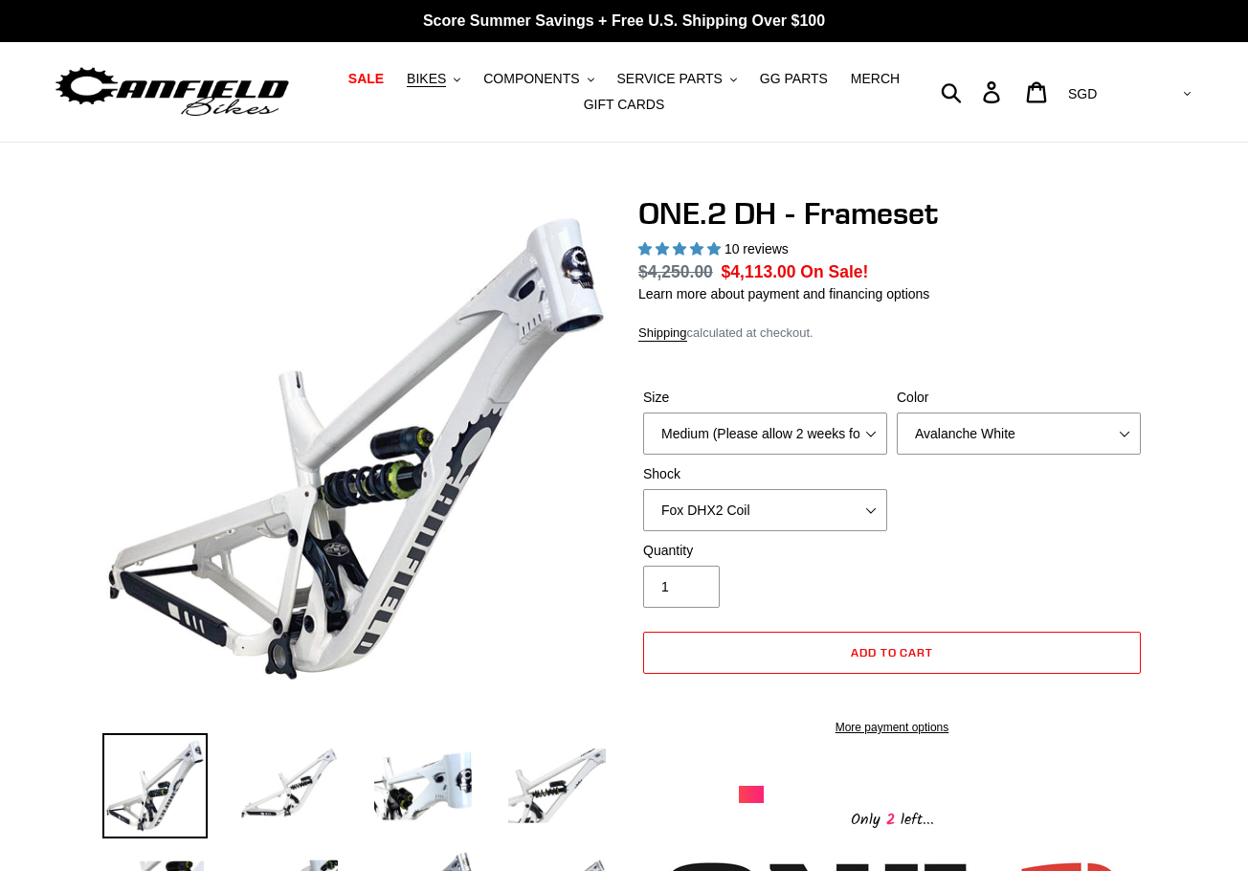
click at [751, 488] on div "Shock No Shock Fox DHX2 Coil RockShox Vivid Coil EXT Storia LOK V3 (Custom Orde…" at bounding box center [765, 497] width 254 height 67
click at [727, 516] on select "No Shock Fox DHX2 Coil RockShox Vivid Coil EXT Storia LOK V3 (Custom Order)" at bounding box center [765, 510] width 244 height 42
select select "No Shock"
click at [643, 489] on select "No Shock Fox DHX2 Coil RockShox Vivid Coil EXT Storia LOK V3 (Custom Order)" at bounding box center [765, 510] width 244 height 42
click at [1041, 432] on select "Avalanche White Bentonite Grey" at bounding box center [1019, 433] width 244 height 42
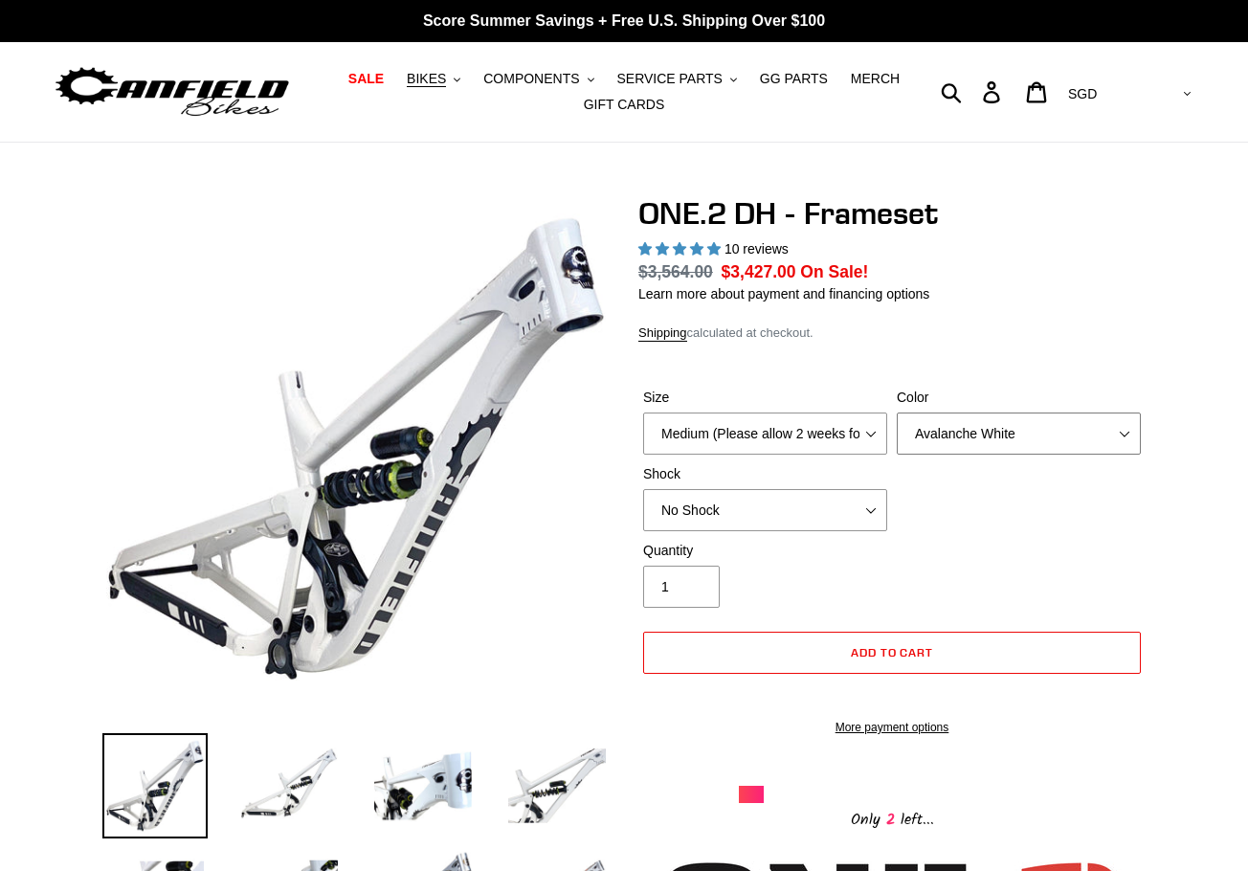
click at [993, 452] on select "Avalanche White Bentonite Grey" at bounding box center [1019, 433] width 244 height 42
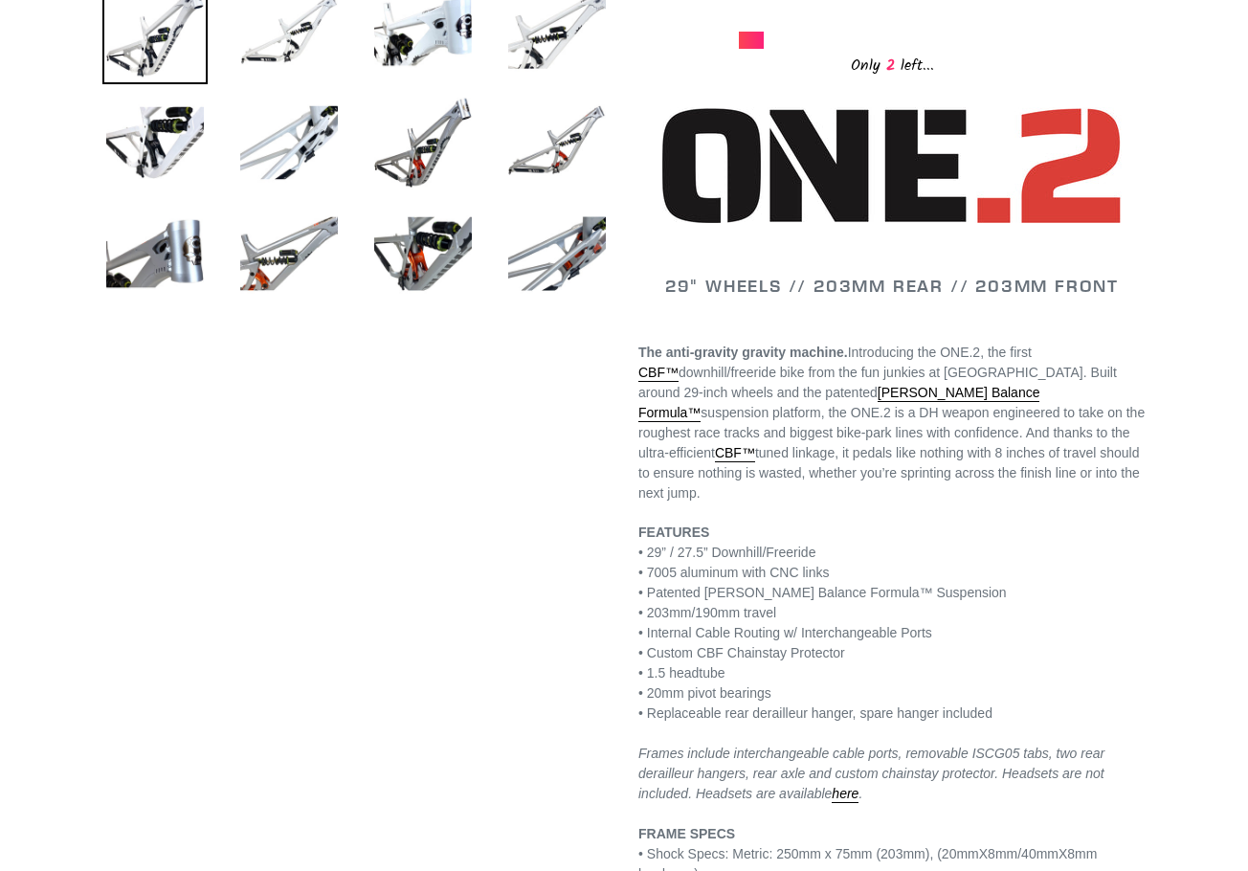
scroll to position [766, 0]
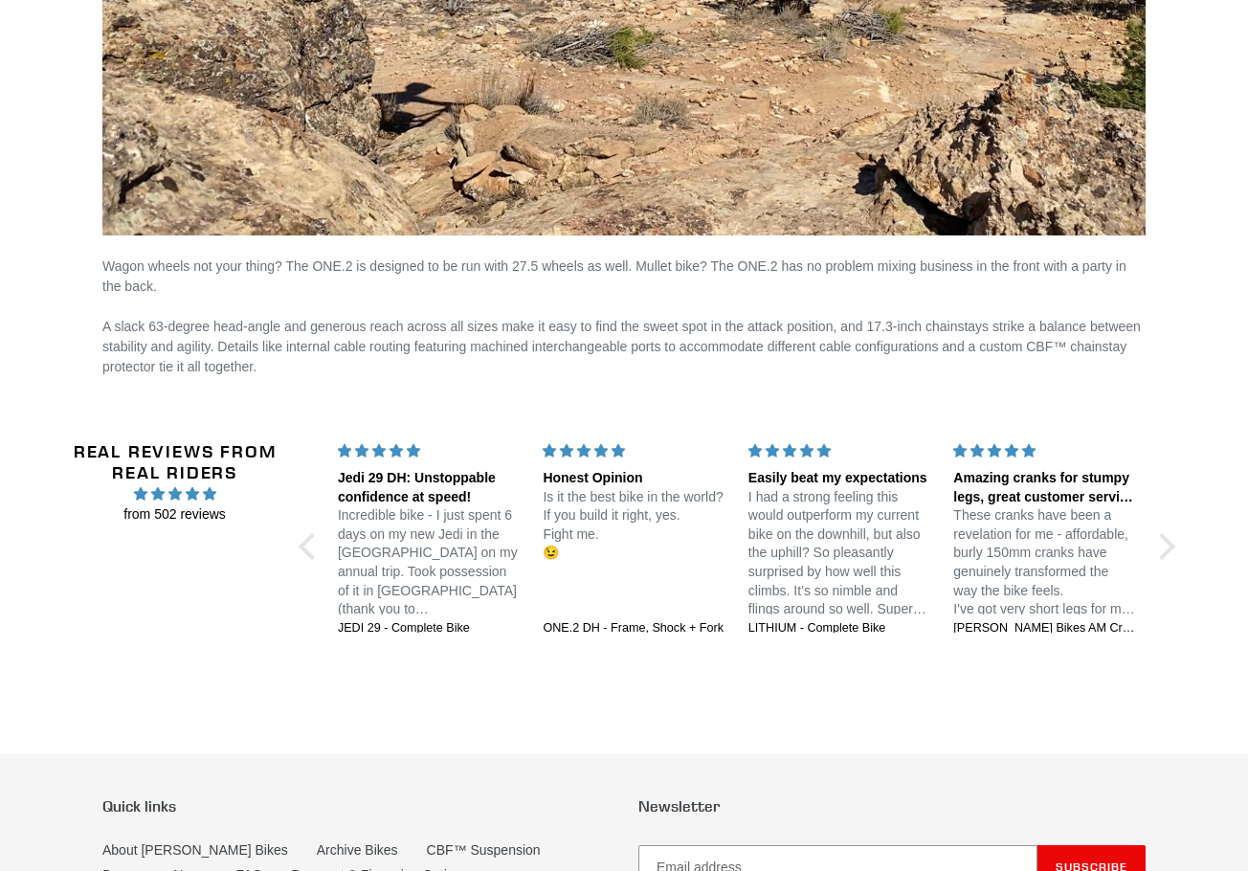
scroll to position [3368, 0]
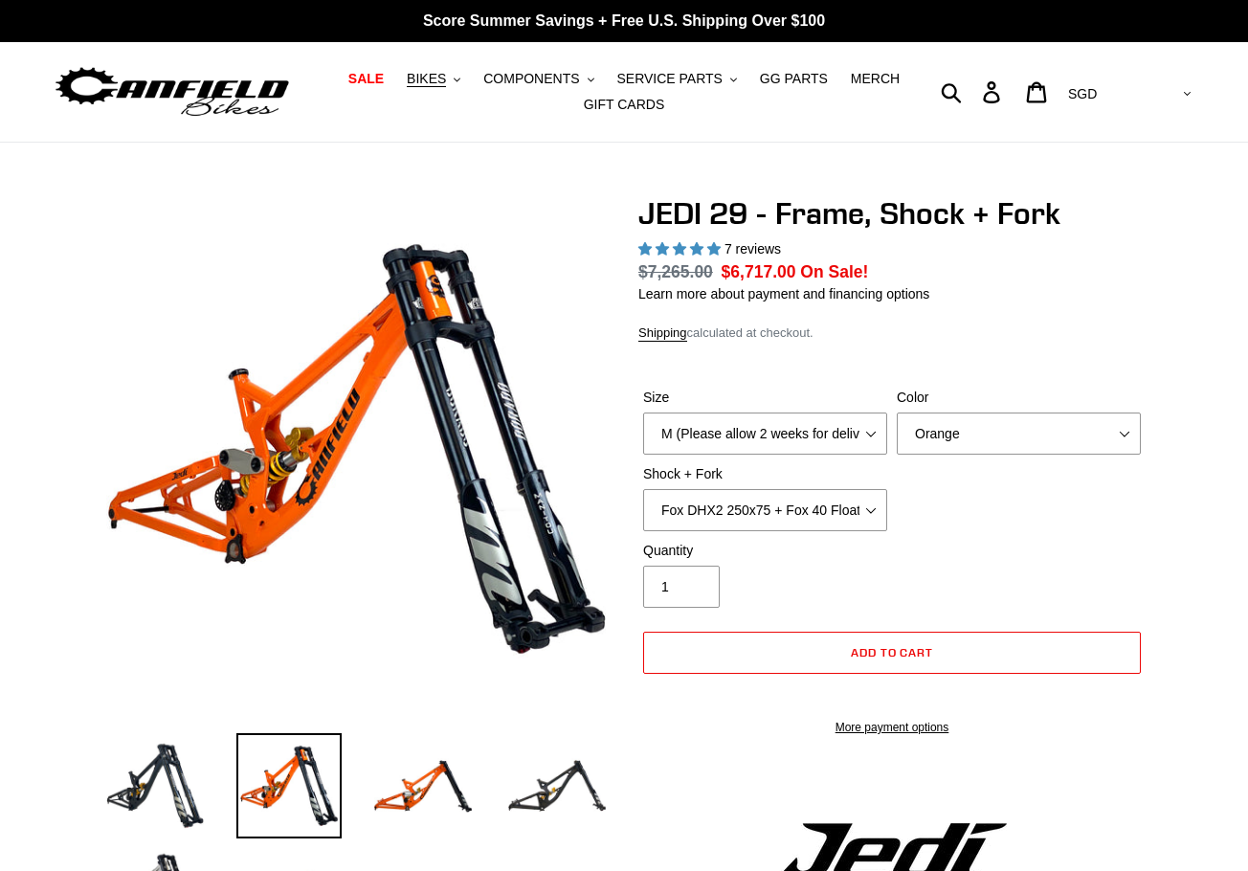
select select "Fox DHX2 250x75 + Fox 40 Float Grip2"
select select "highest-rating"
